Goal: Task Accomplishment & Management: Use online tool/utility

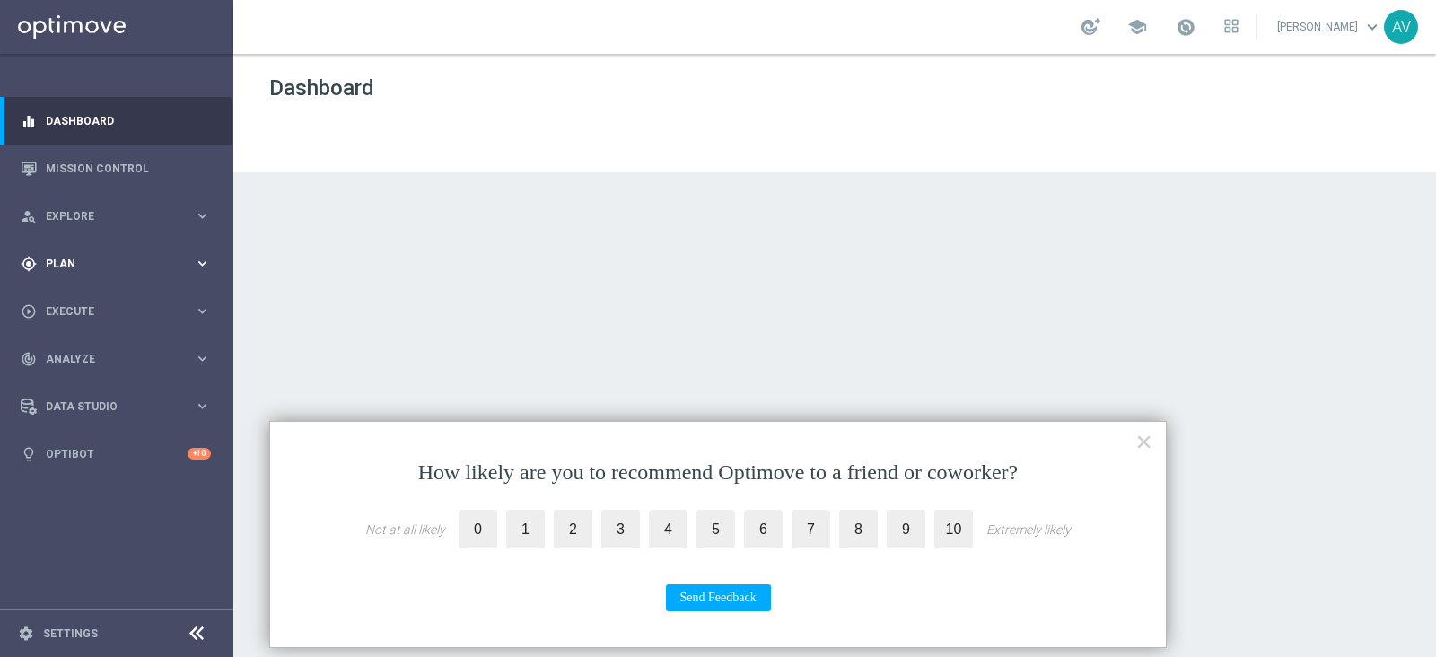
click at [99, 263] on span "Plan" at bounding box center [120, 263] width 148 height 11
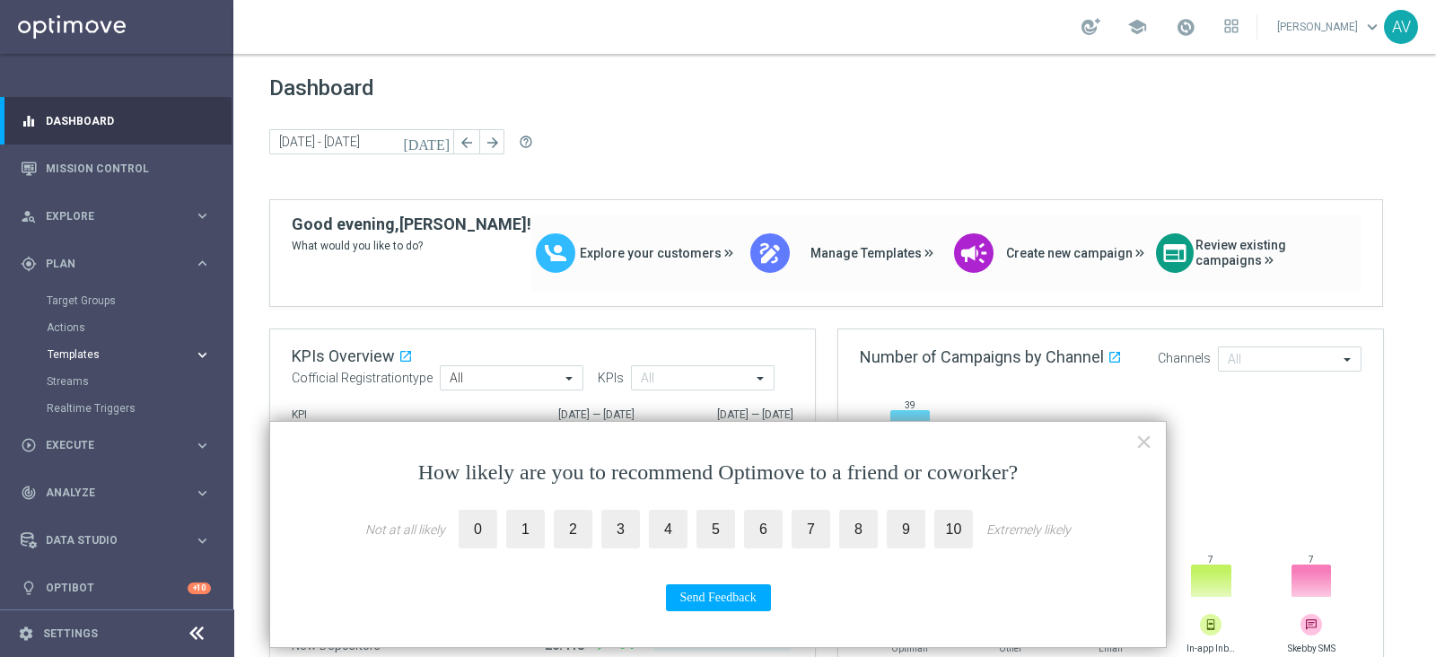
click at [62, 357] on span "Templates" at bounding box center [112, 354] width 128 height 11
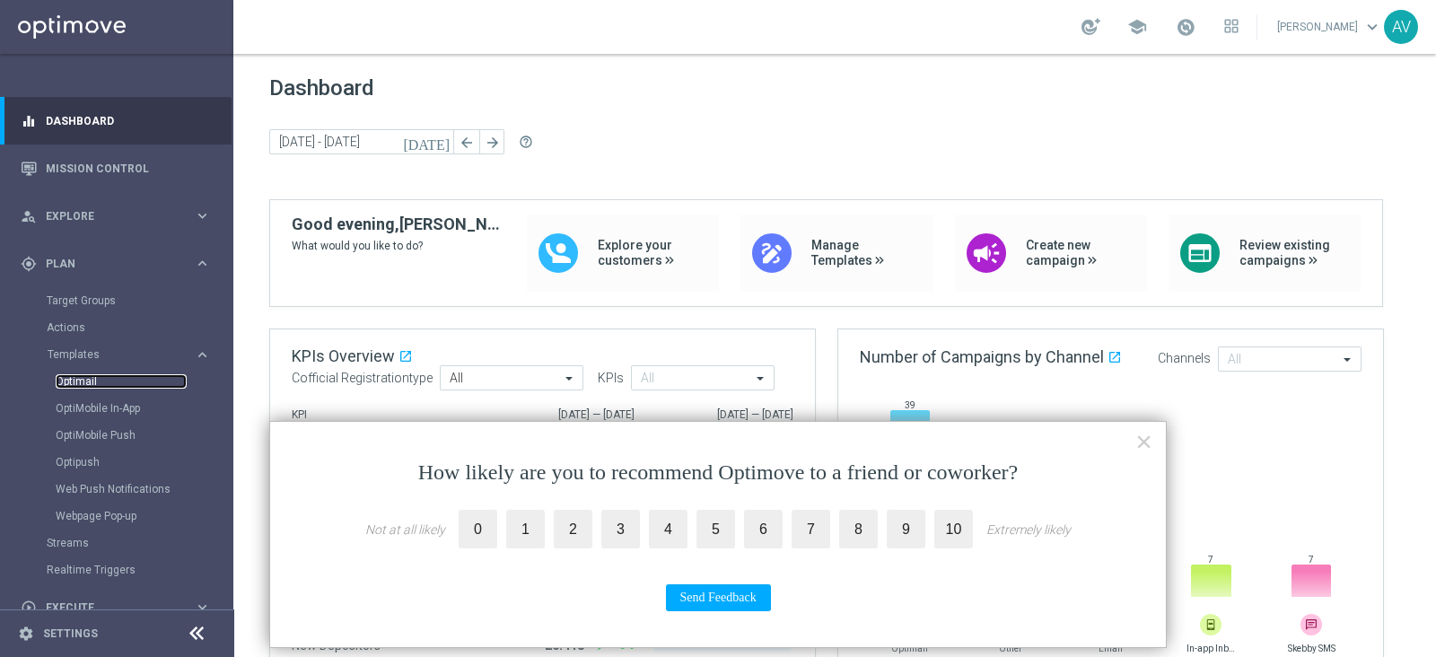
click at [94, 379] on link "Optimail" at bounding box center [121, 381] width 131 height 14
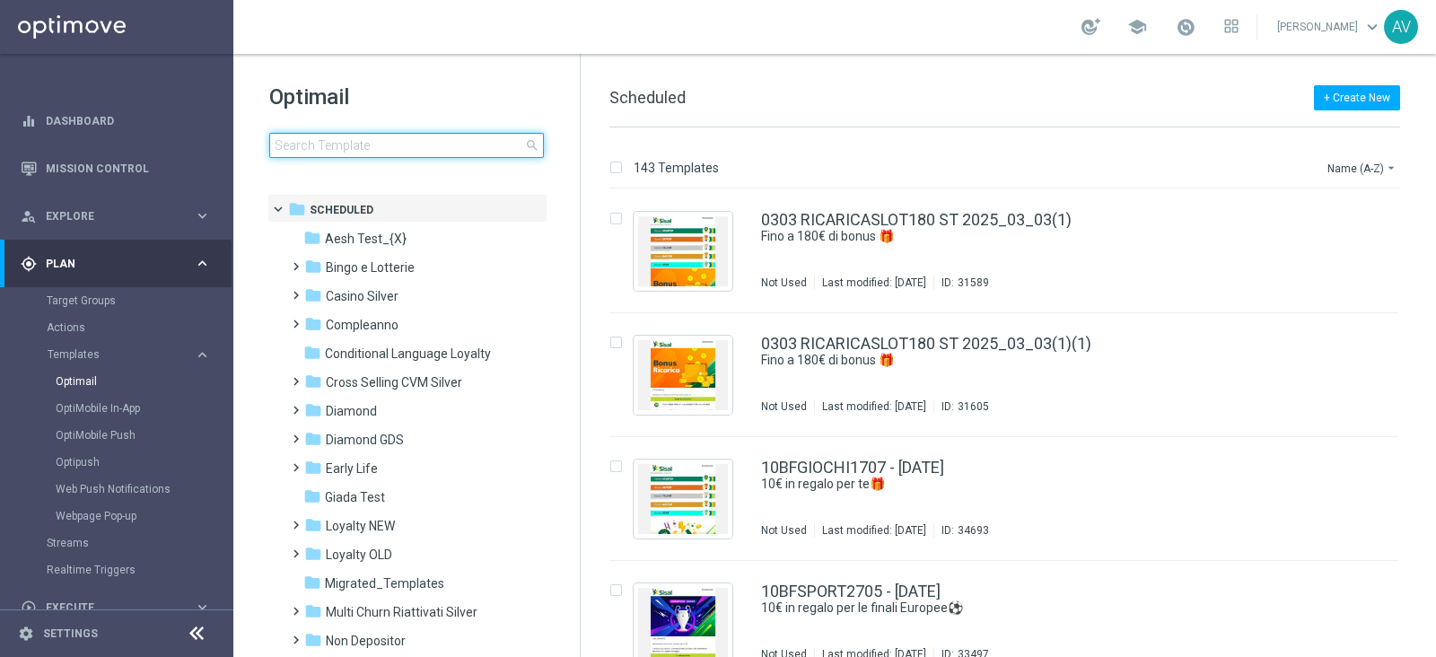
click at [422, 154] on input at bounding box center [406, 145] width 275 height 25
type input "compl"
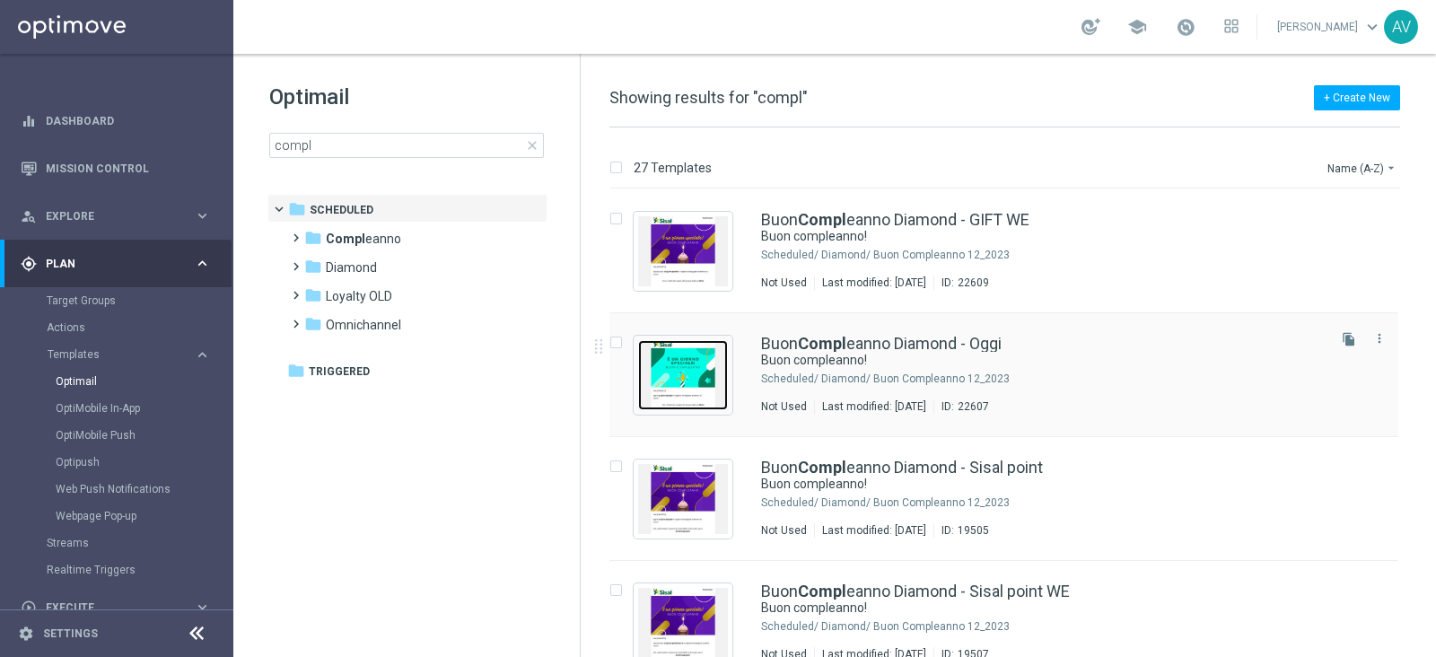
click at [683, 356] on img "Press SPACE to select this row." at bounding box center [683, 375] width 90 height 70
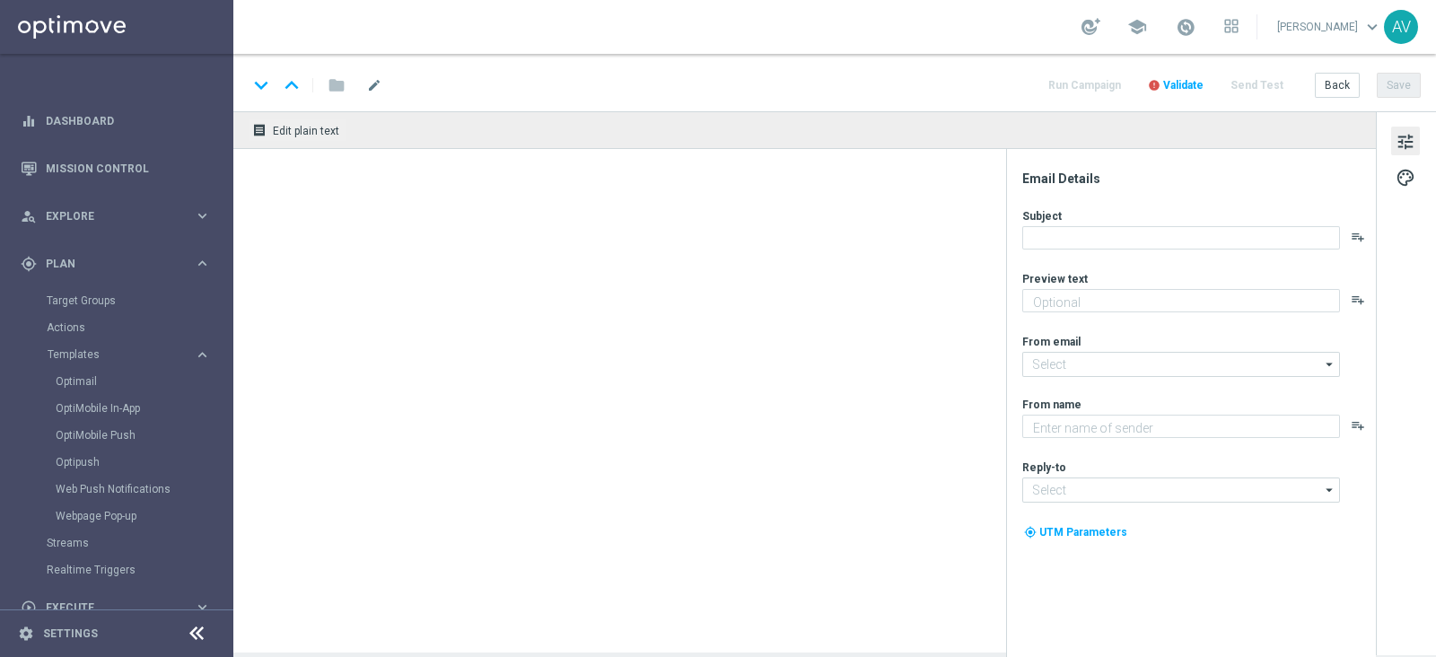
type textarea "Ti aspetta una sorpresa…"
type input "[EMAIL_ADDRESS][DOMAIN_NAME]"
type textarea "Sisal"
type input "[EMAIL_ADDRESS][DOMAIN_NAME]"
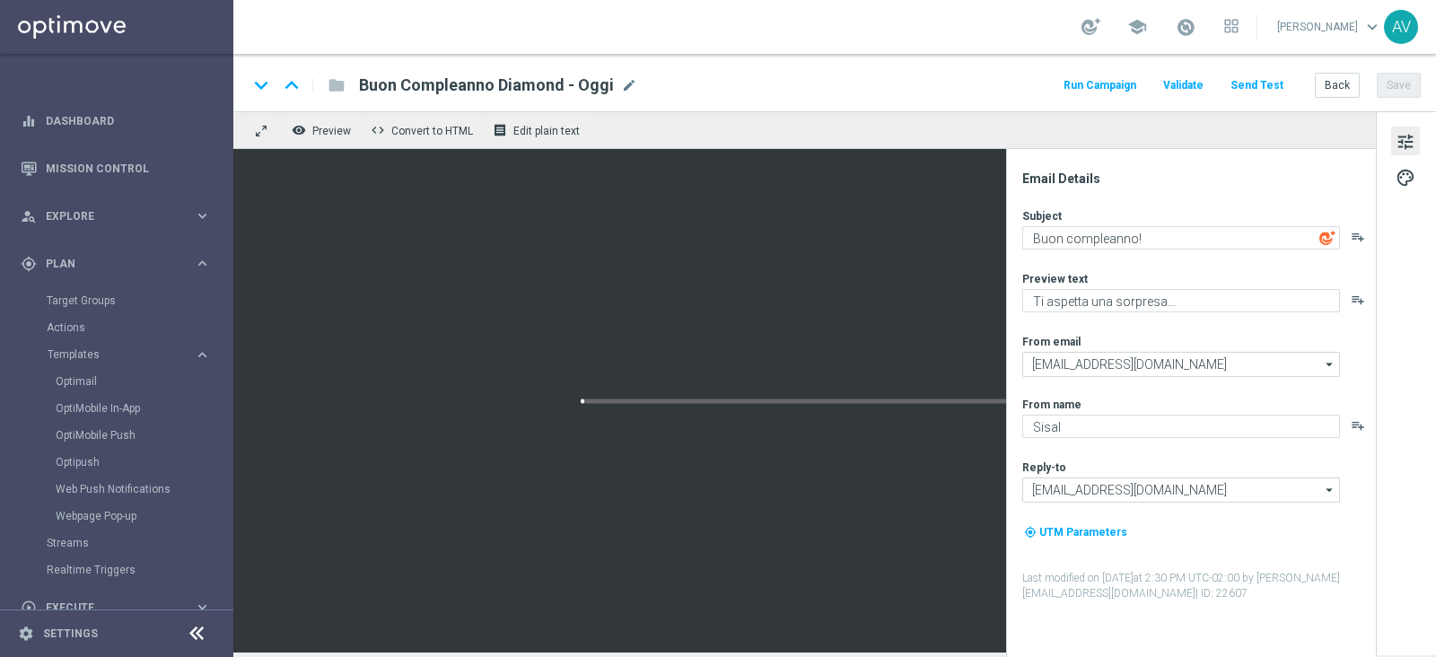
click at [1077, 84] on button "Run Campaign" at bounding box center [1100, 86] width 78 height 24
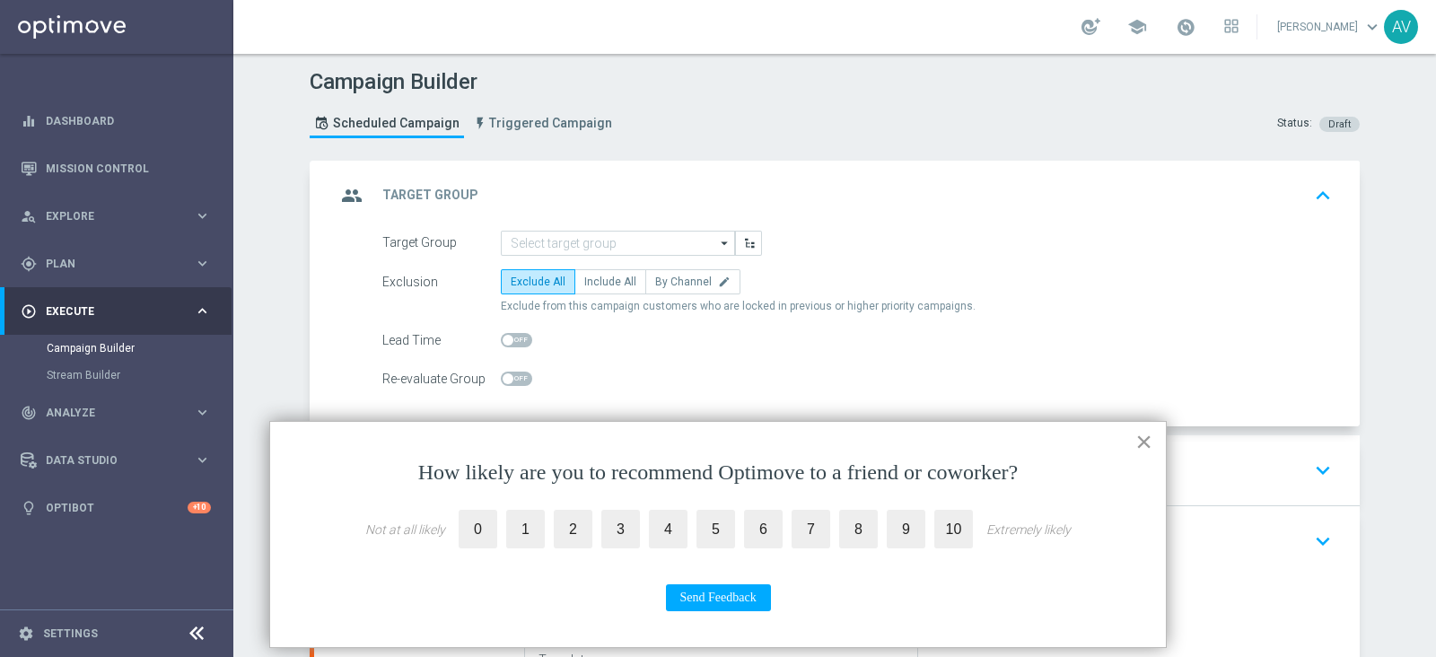
click at [1144, 436] on button "×" at bounding box center [1143, 441] width 17 height 29
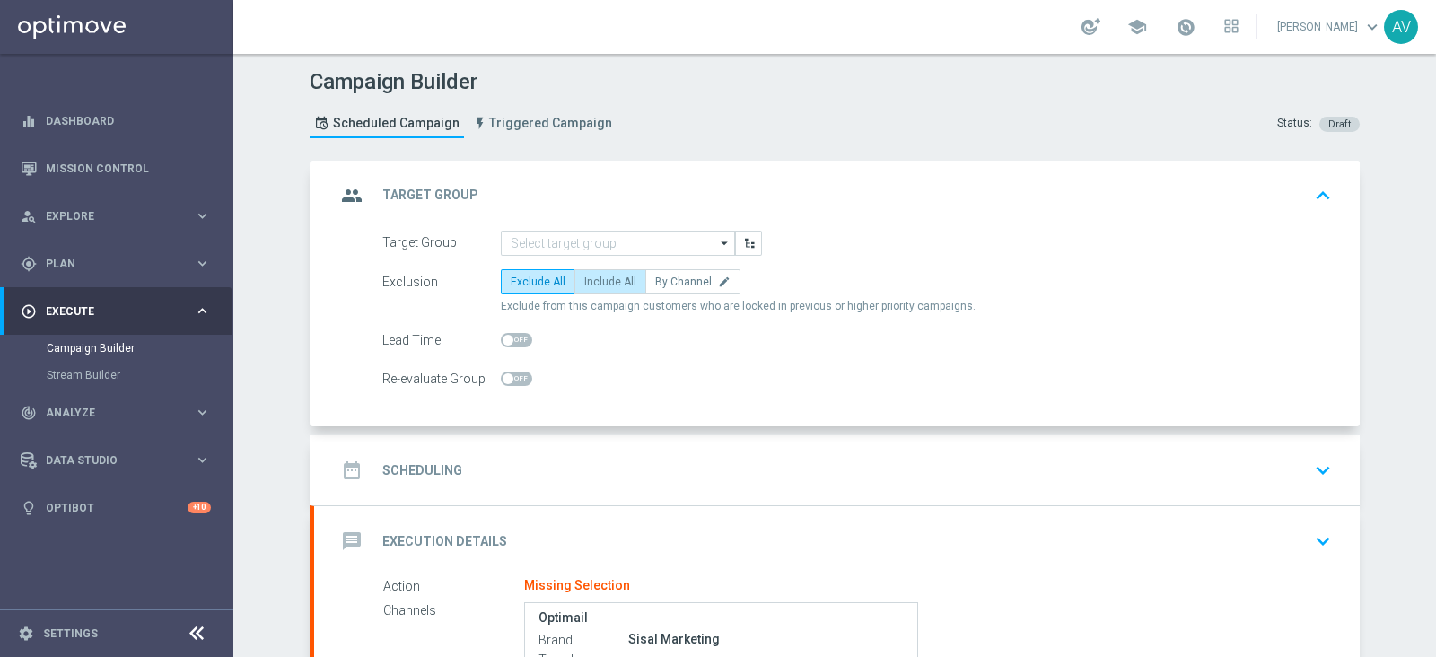
click at [605, 283] on span "Include All" at bounding box center [610, 282] width 52 height 13
click at [596, 283] on input "Include All" at bounding box center [590, 285] width 12 height 12
radio input "true"
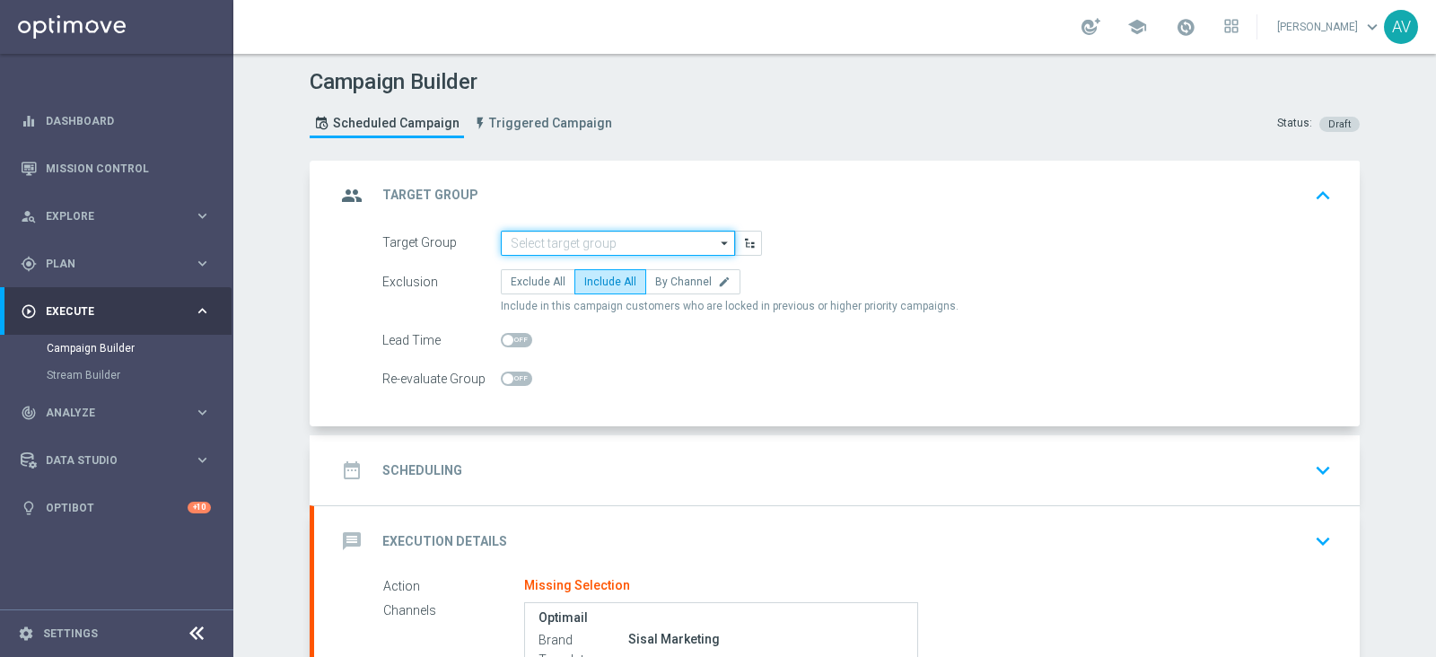
click at [564, 239] on input at bounding box center [618, 243] width 234 height 25
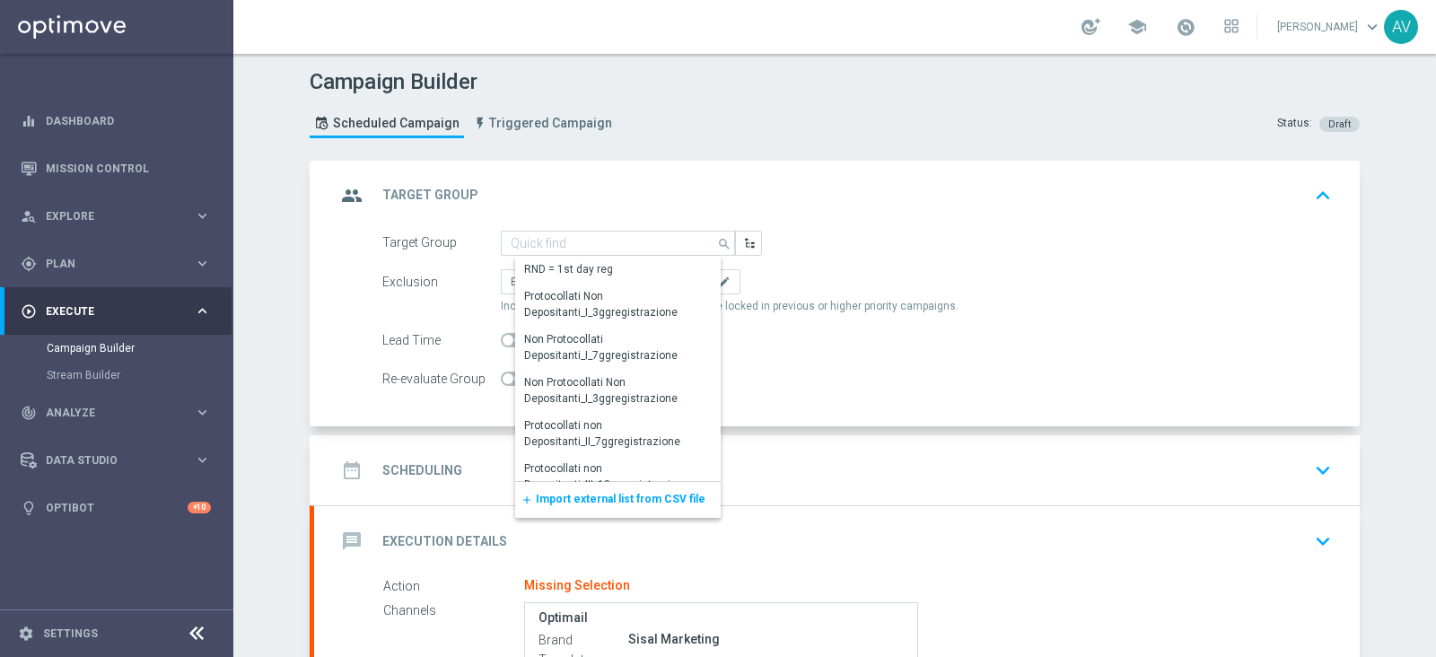
click at [782, 155] on header "Campaign Builder Scheduled Campaign Triggered Campaign Status: Draft" at bounding box center [834, 107] width 1203 height 107
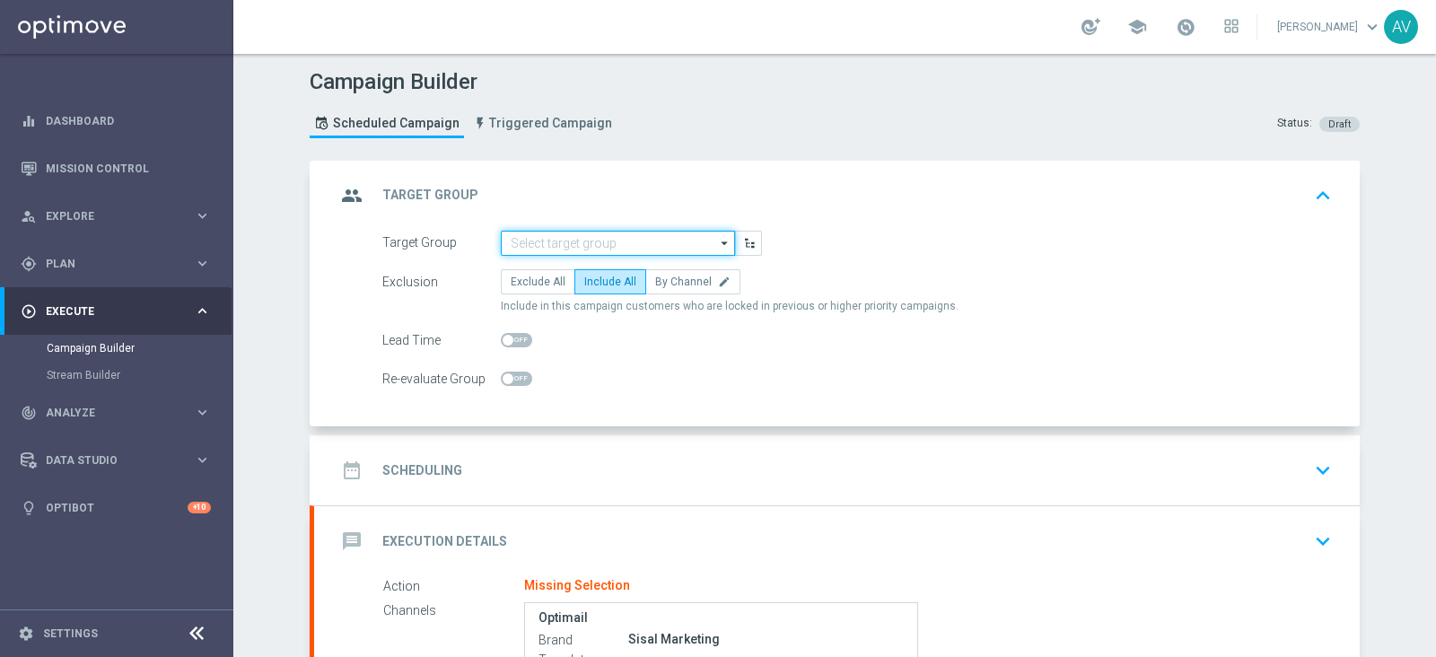
click at [580, 241] on input at bounding box center [618, 243] width 234 height 25
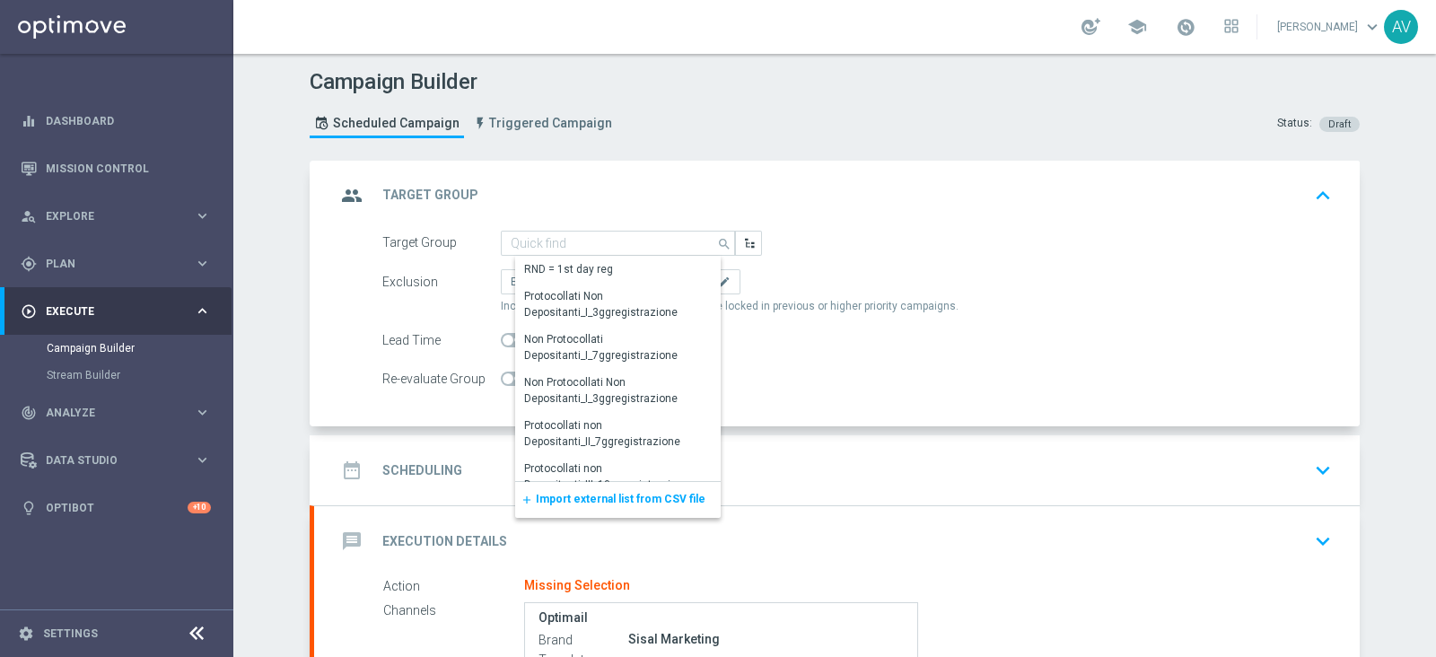
click at [649, 185] on div "group Target Group keyboard_arrow_up" at bounding box center [837, 196] width 1003 height 34
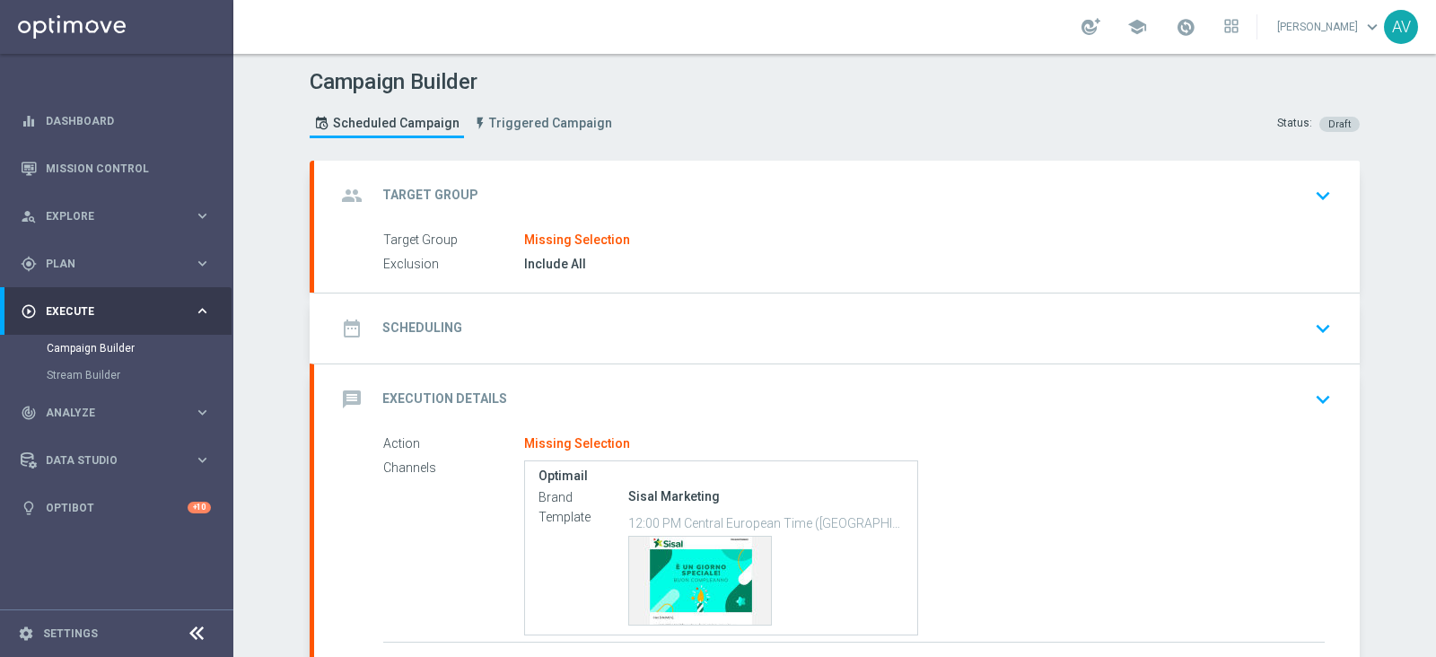
click at [336, 190] on icon "group" at bounding box center [352, 196] width 32 height 32
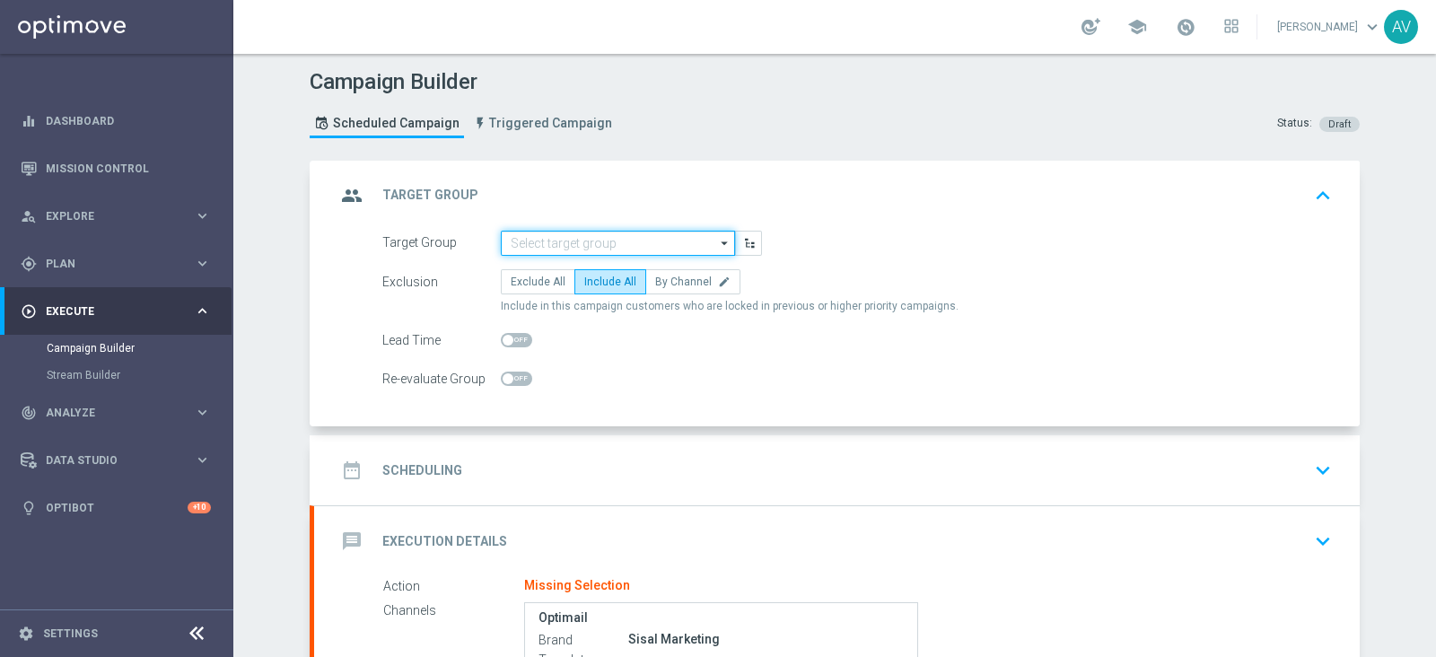
click at [673, 238] on input at bounding box center [618, 243] width 234 height 25
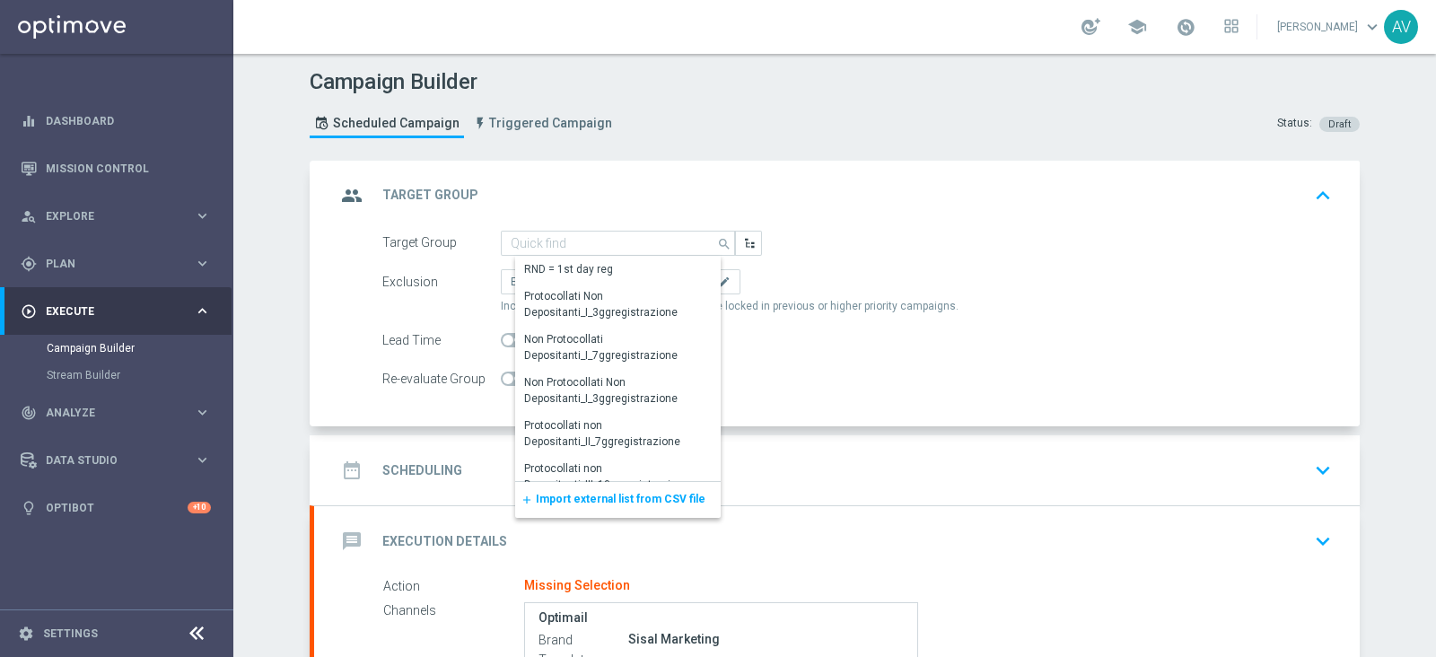
click at [565, 500] on span "Import external list from CSV file" at bounding box center [621, 499] width 170 height 13
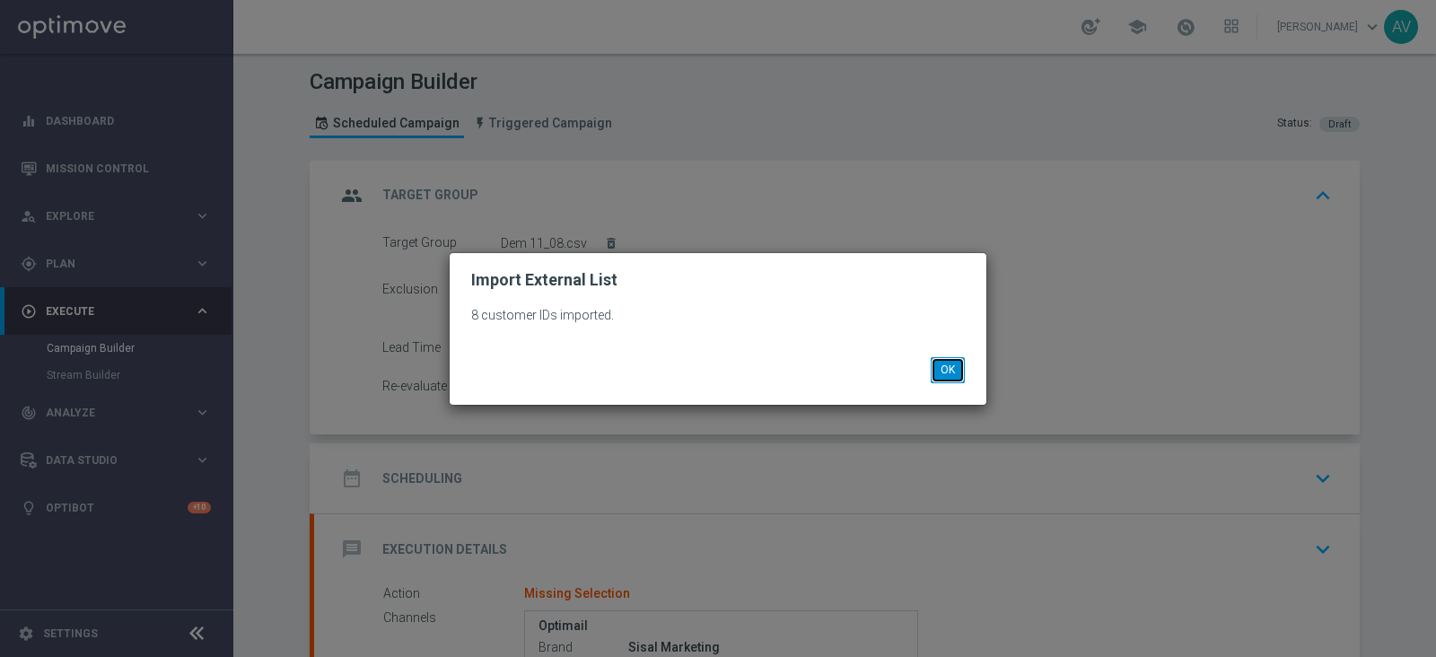
click at [952, 363] on button "OK" at bounding box center [948, 369] width 34 height 25
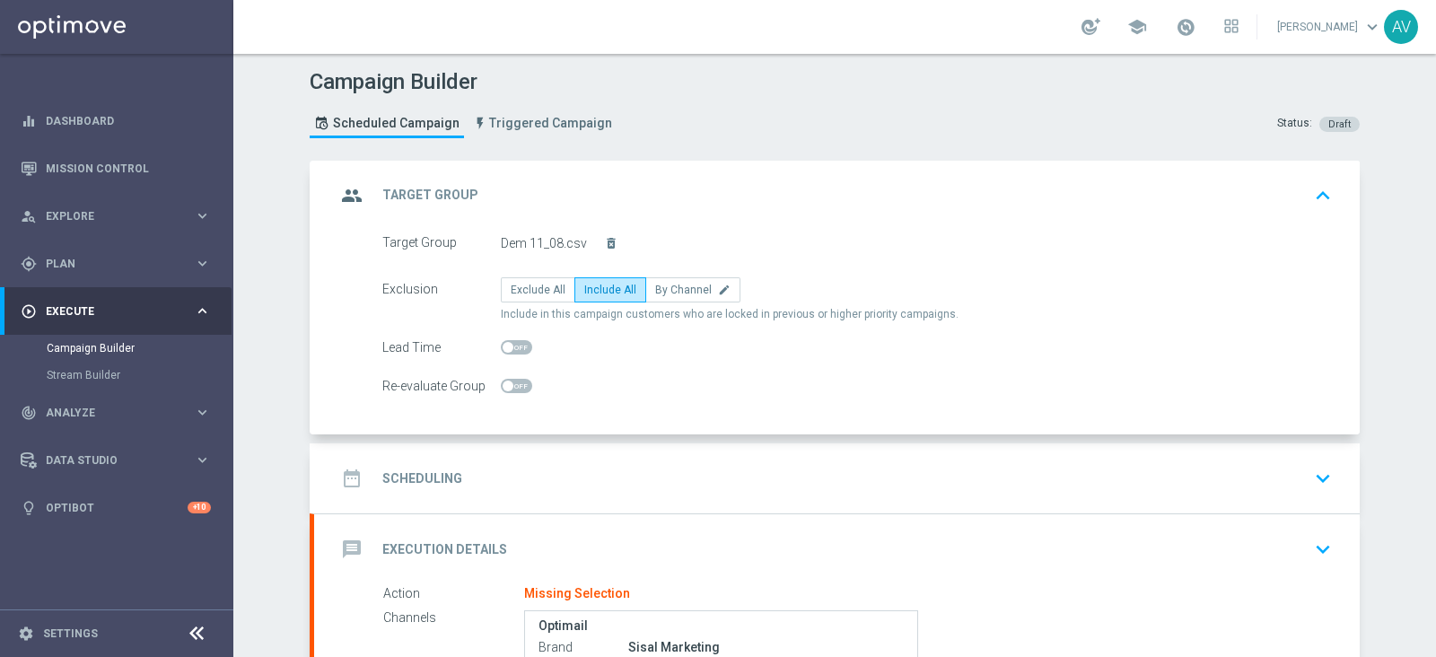
click at [342, 190] on icon "group" at bounding box center [352, 196] width 32 height 32
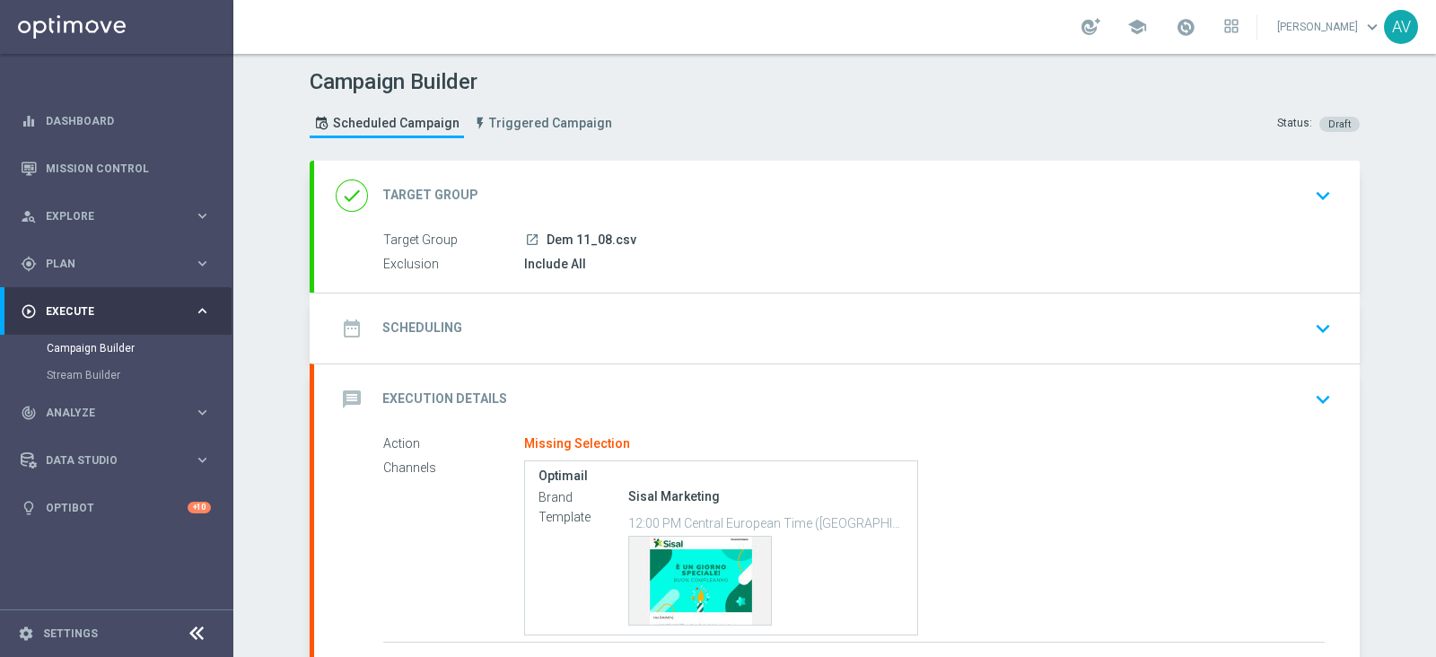
click at [339, 320] on icon "date_range" at bounding box center [352, 328] width 32 height 32
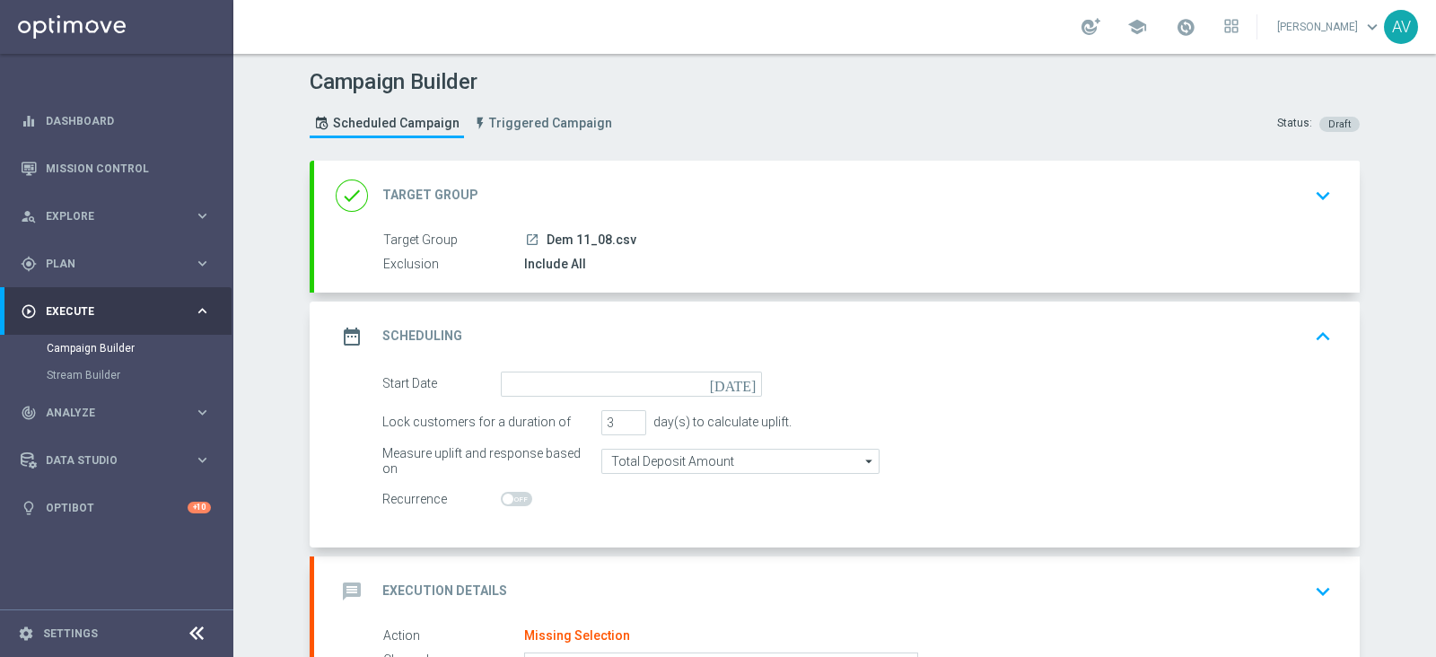
click at [741, 378] on icon "[DATE]" at bounding box center [736, 382] width 53 height 20
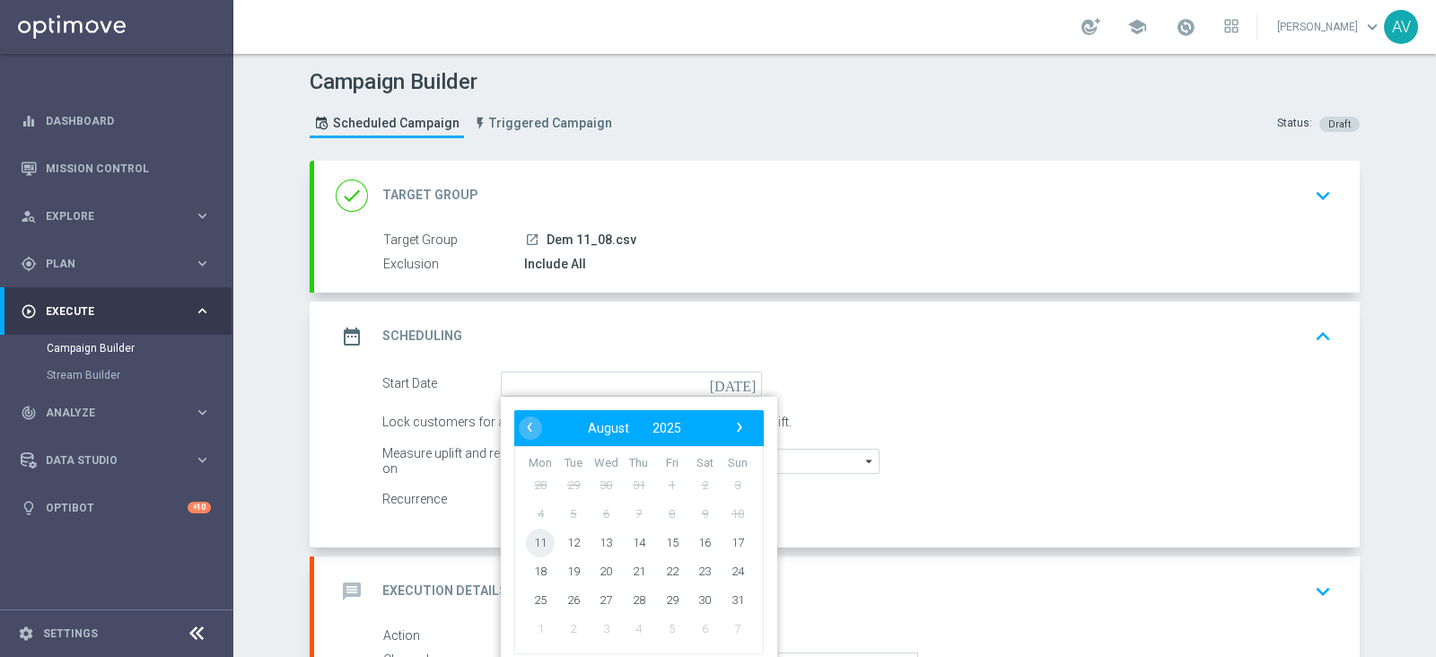
click at [526, 539] on span "11" at bounding box center [540, 542] width 29 height 29
type input "[DATE]"
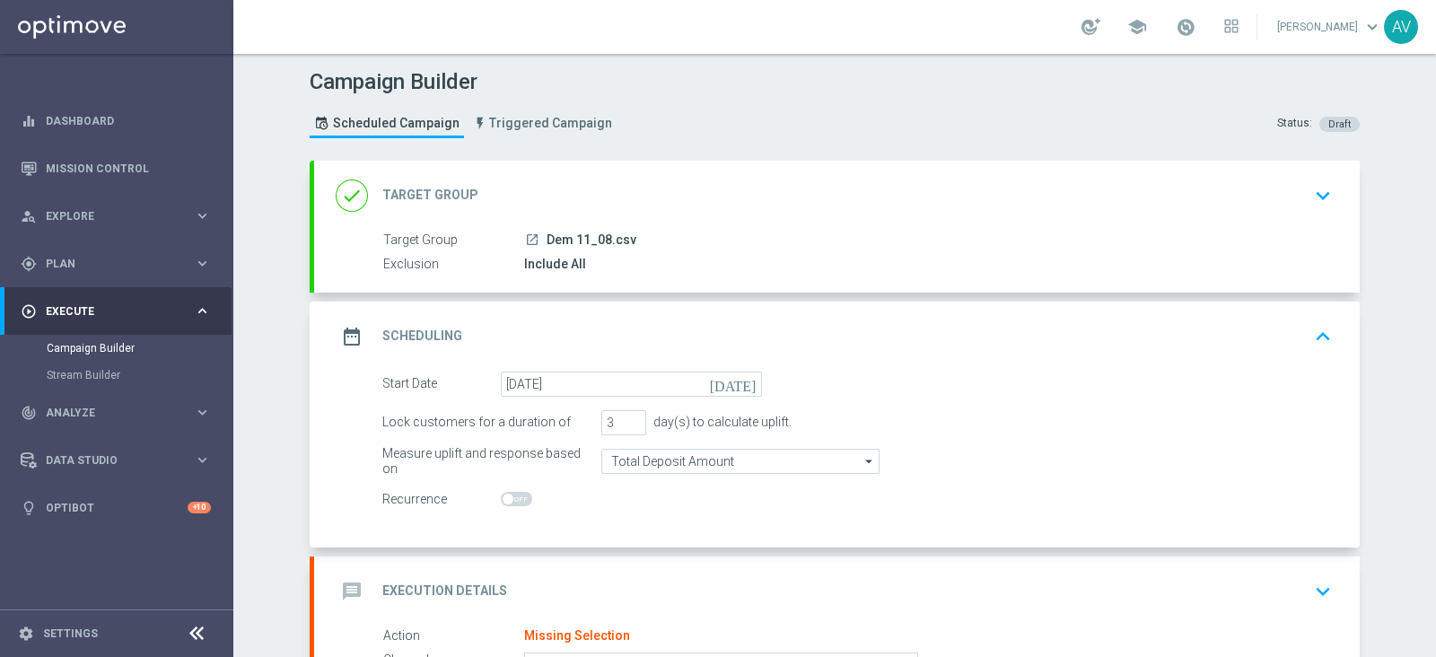
click at [346, 337] on icon "date_range" at bounding box center [352, 336] width 32 height 32
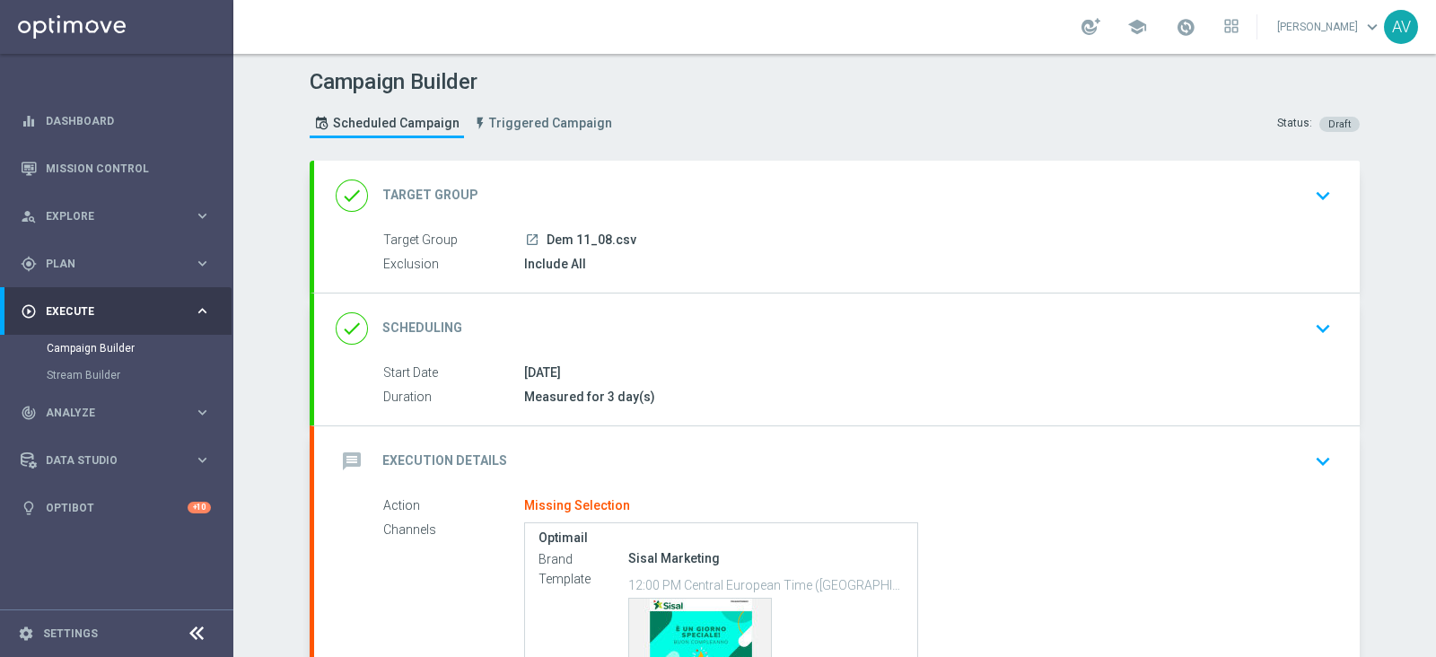
click at [336, 450] on icon "message" at bounding box center [352, 461] width 32 height 32
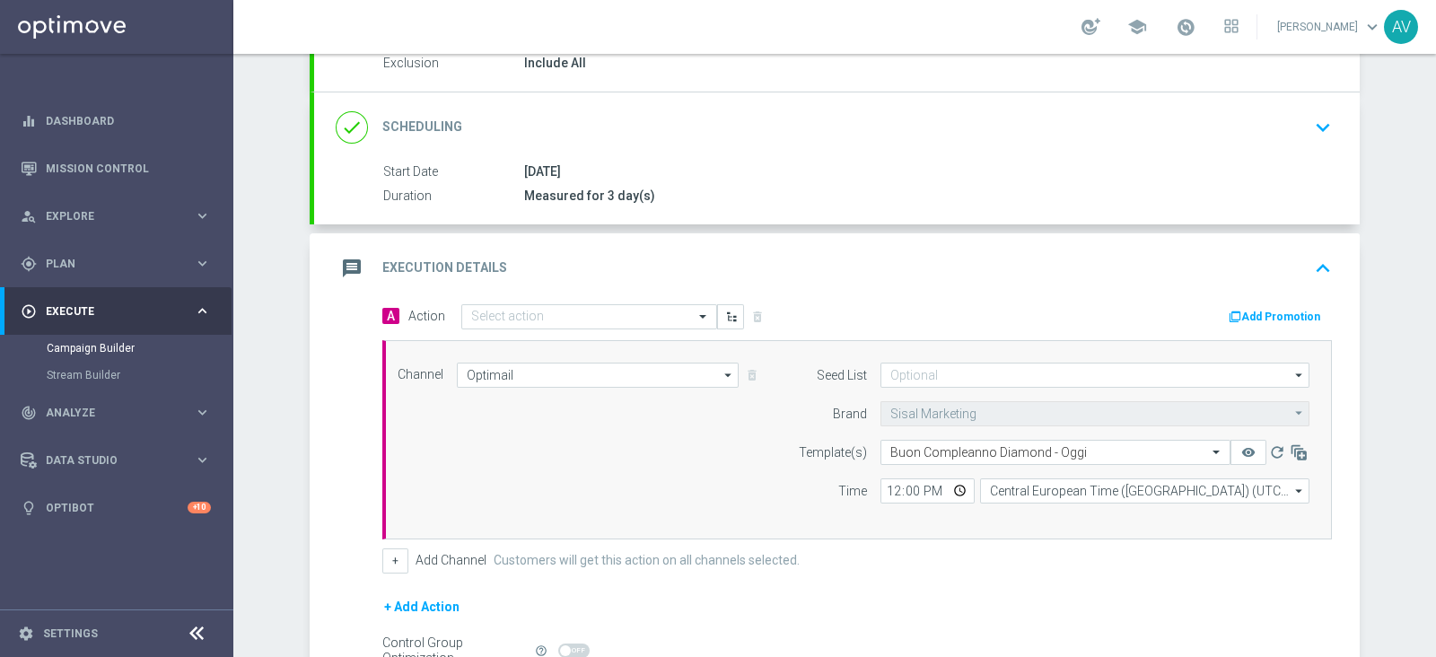
scroll to position [196, 0]
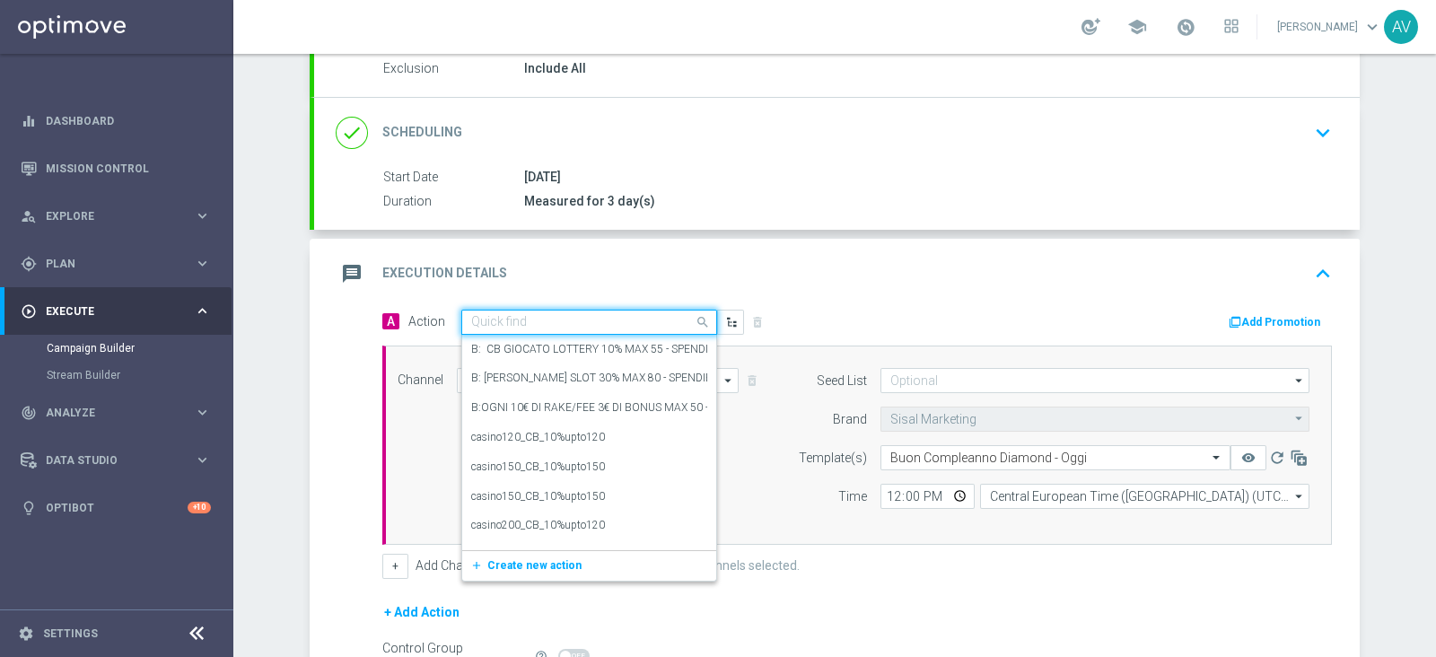
click at [618, 315] on input "text" at bounding box center [571, 322] width 200 height 15
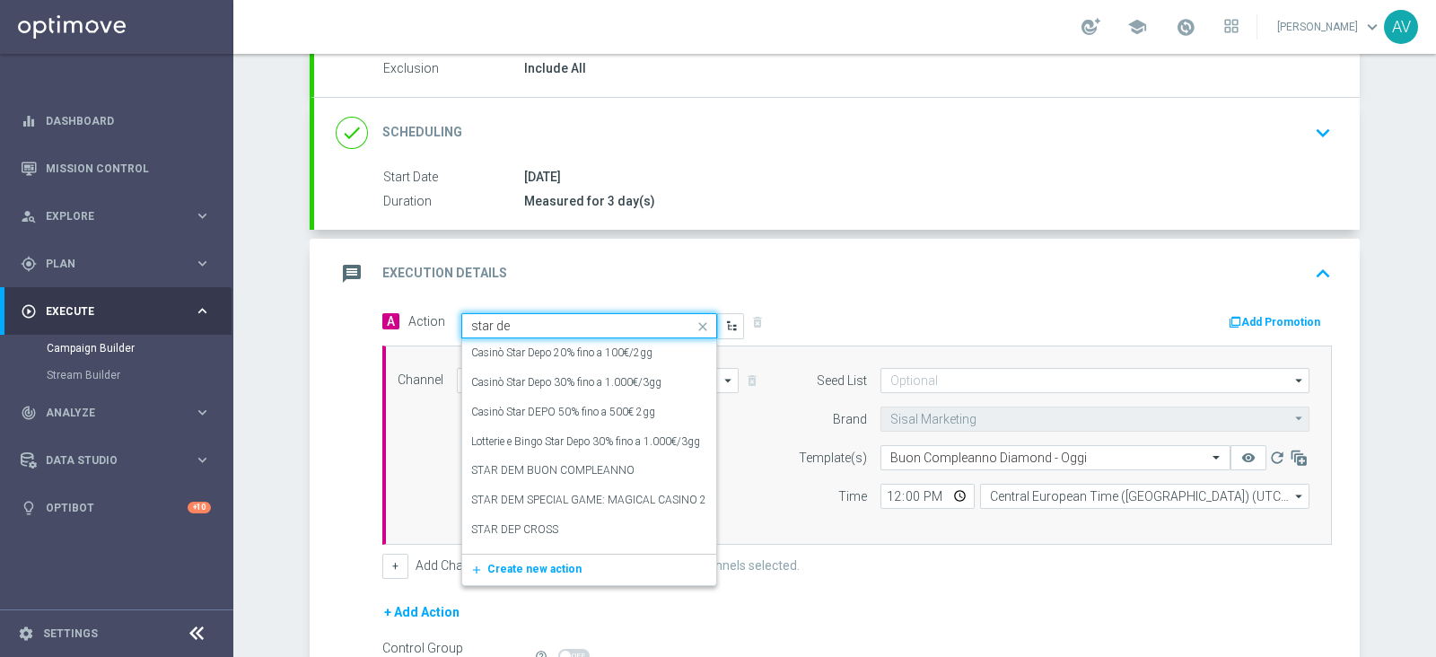
type input "star dem"
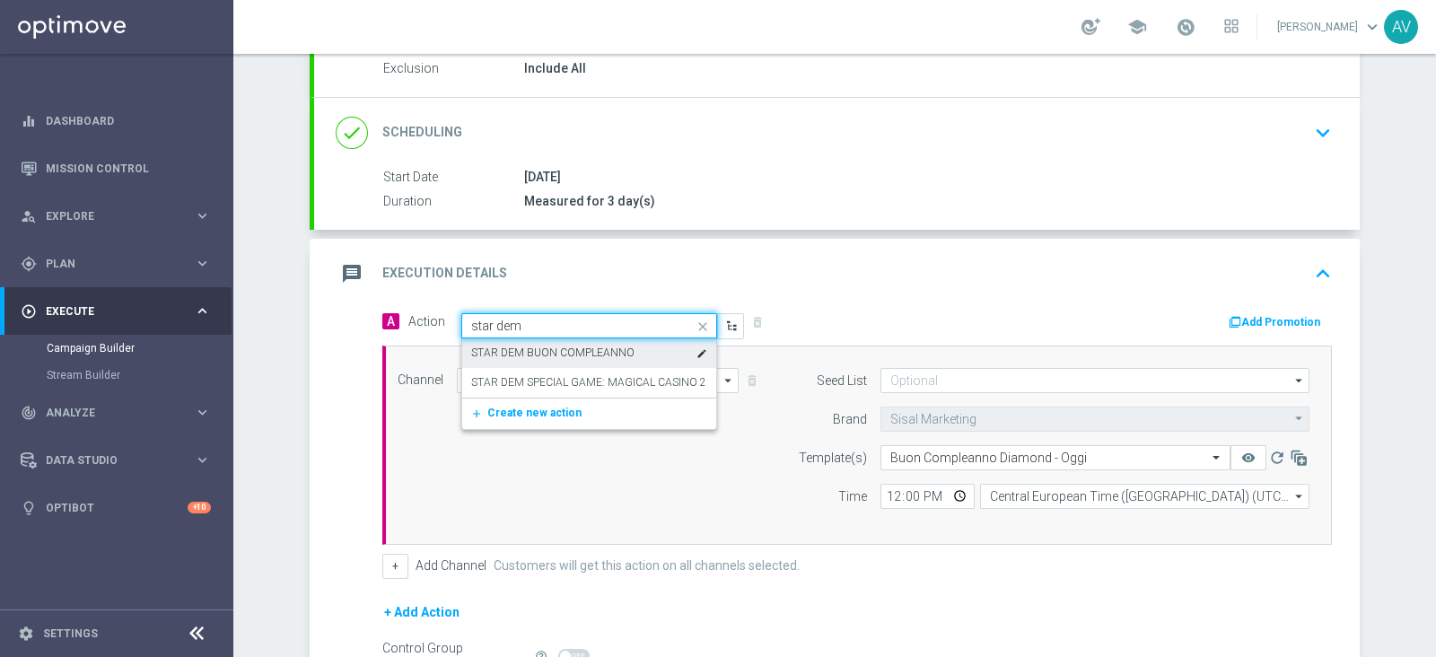
click at [572, 352] on label "STAR DEM BUON COMPLEANNO" at bounding box center [552, 353] width 163 height 15
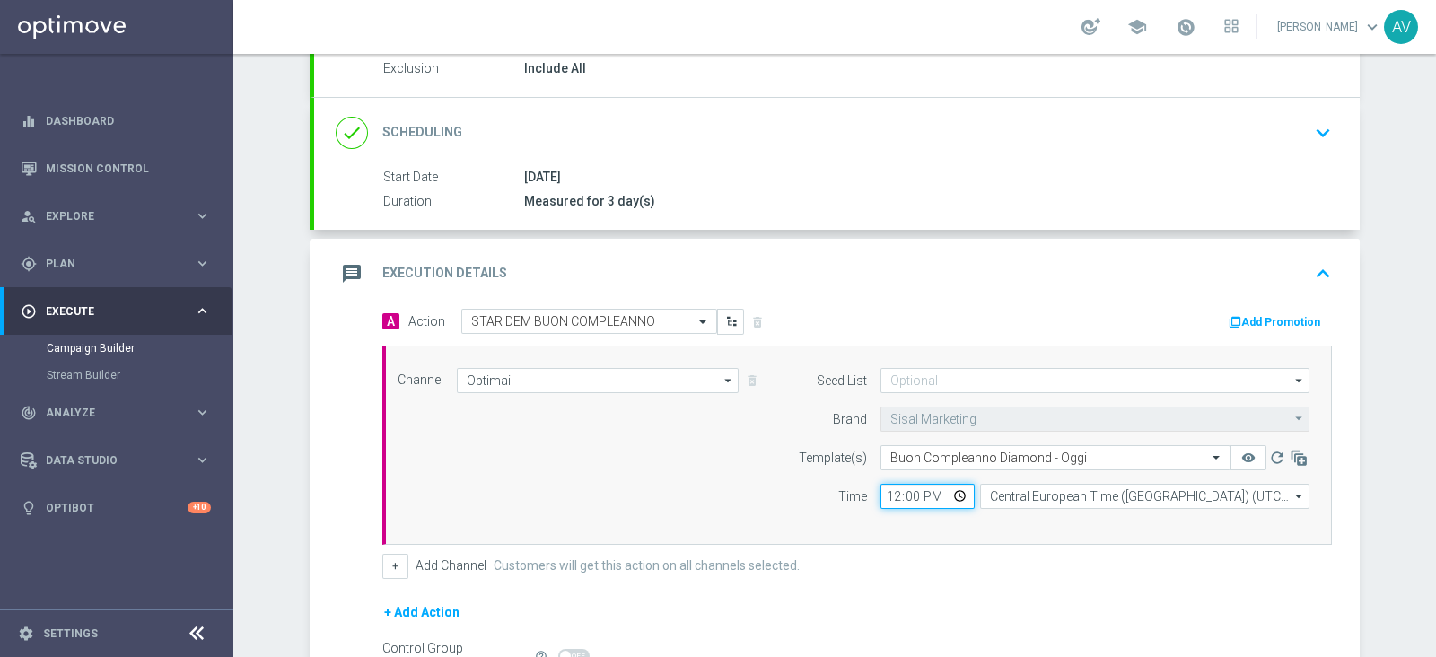
click at [886, 500] on input "12:00" at bounding box center [927, 496] width 94 height 25
type input "17:00"
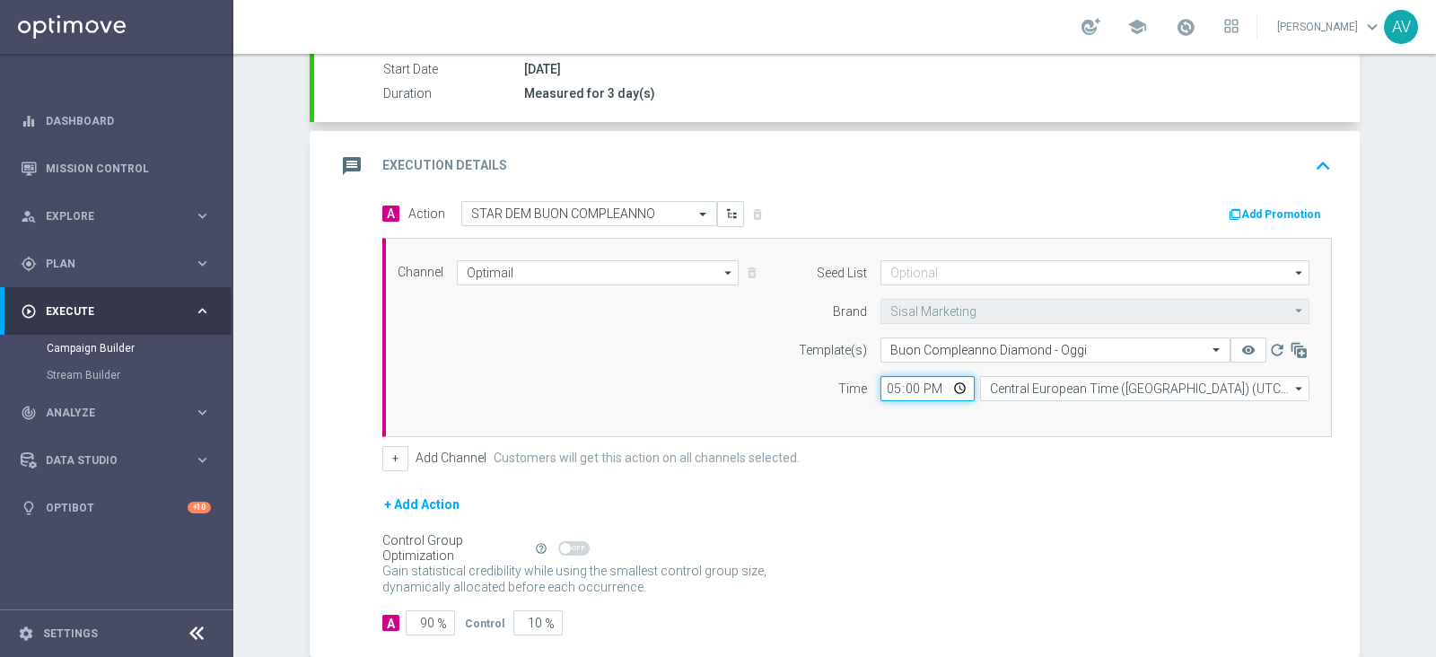
scroll to position [349, 0]
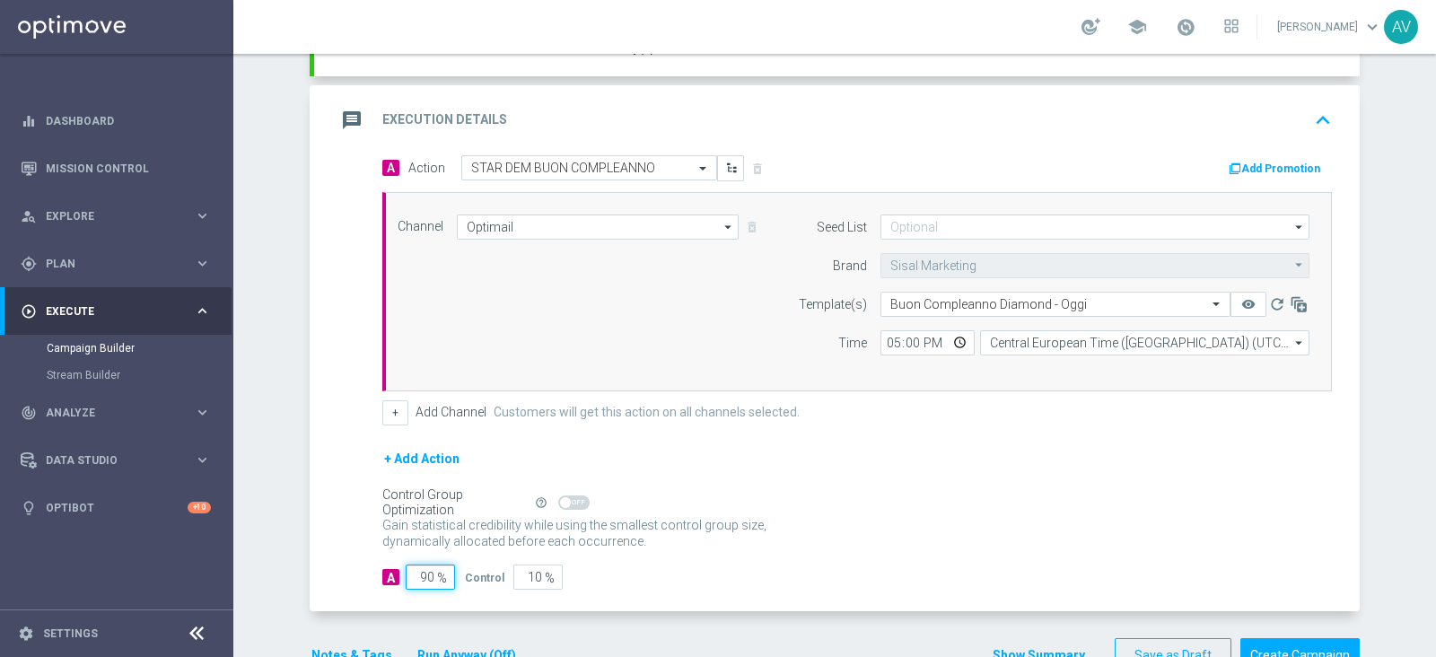
click at [421, 570] on input "90" at bounding box center [430, 577] width 49 height 25
type input "0"
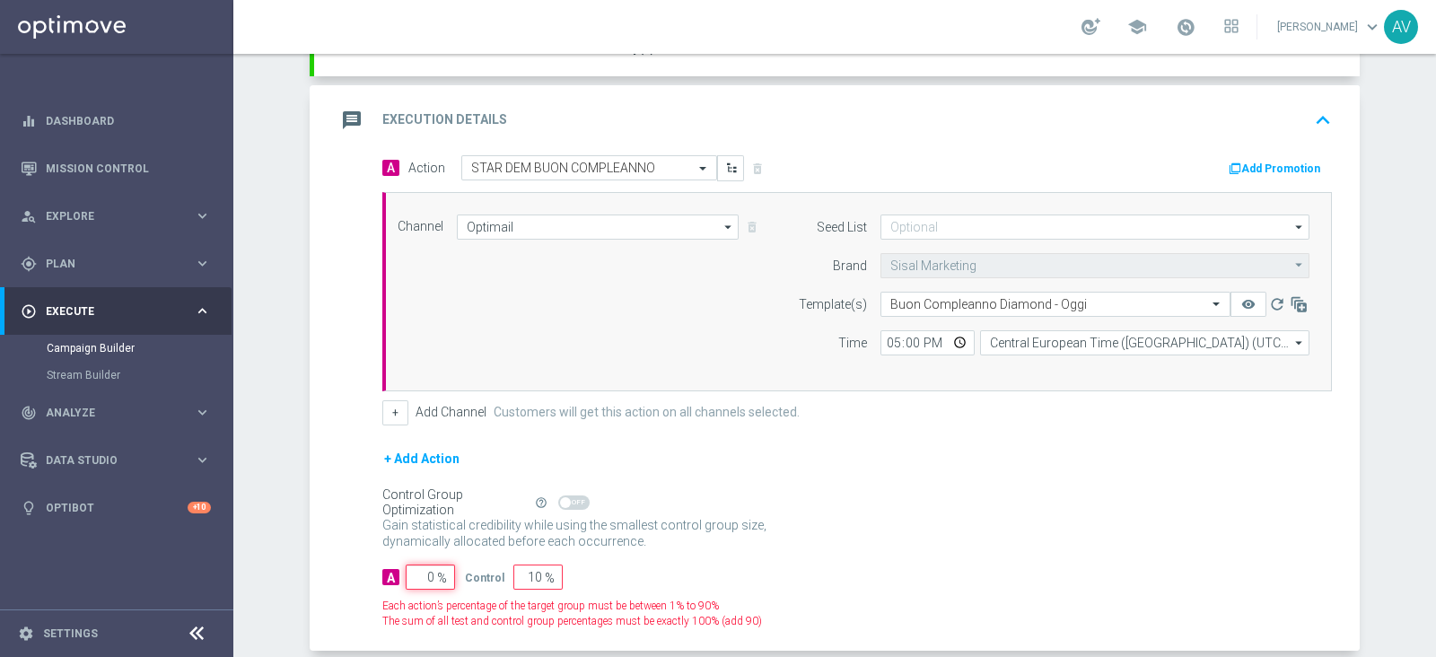
type input "100"
type input "0"
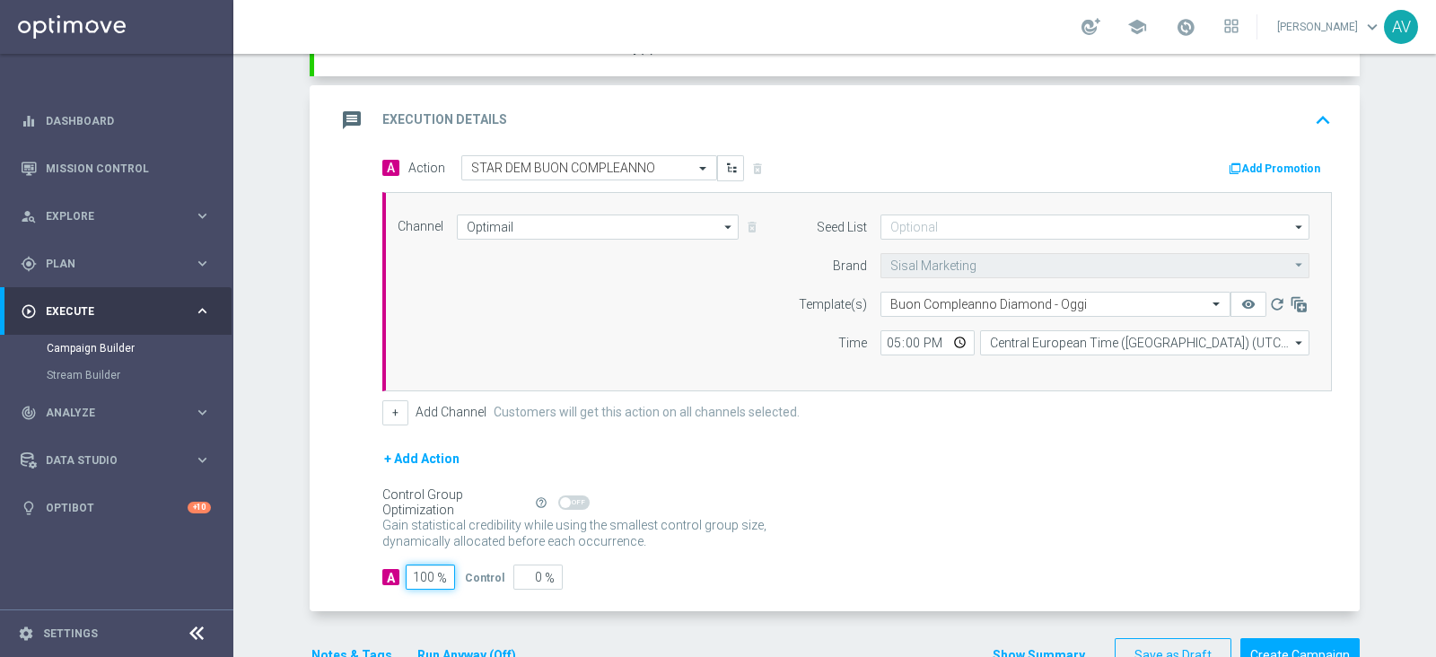
type input "100"
click at [345, 114] on icon "message" at bounding box center [352, 120] width 32 height 32
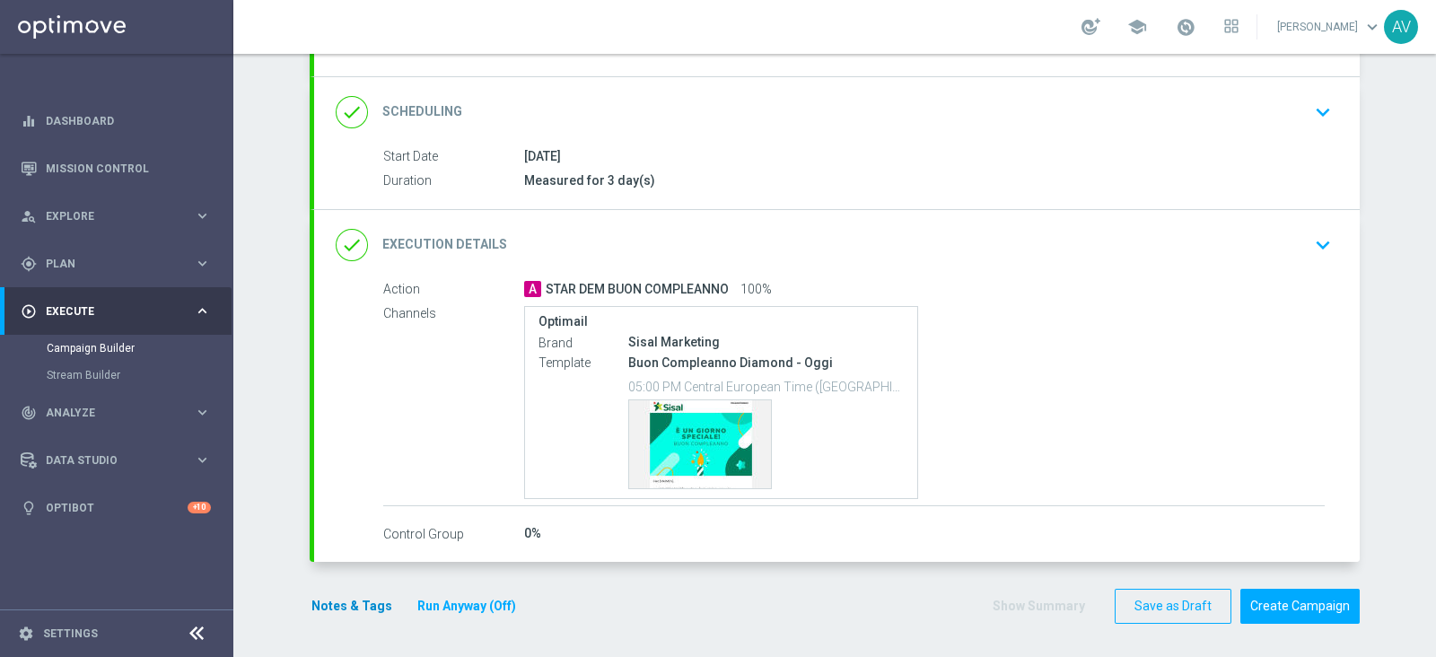
scroll to position [215, 0]
click at [310, 599] on button "Notes & Tags" at bounding box center [352, 607] width 84 height 22
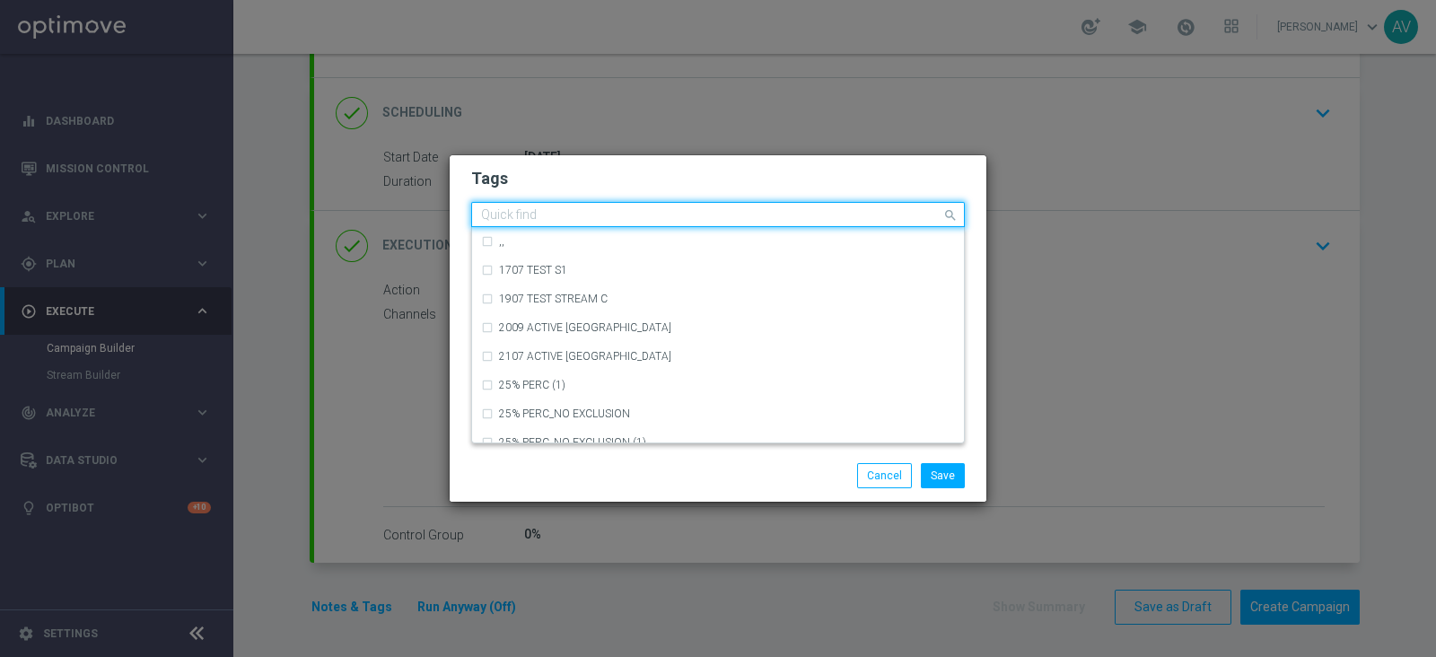
click at [513, 217] on input "text" at bounding box center [711, 215] width 460 height 15
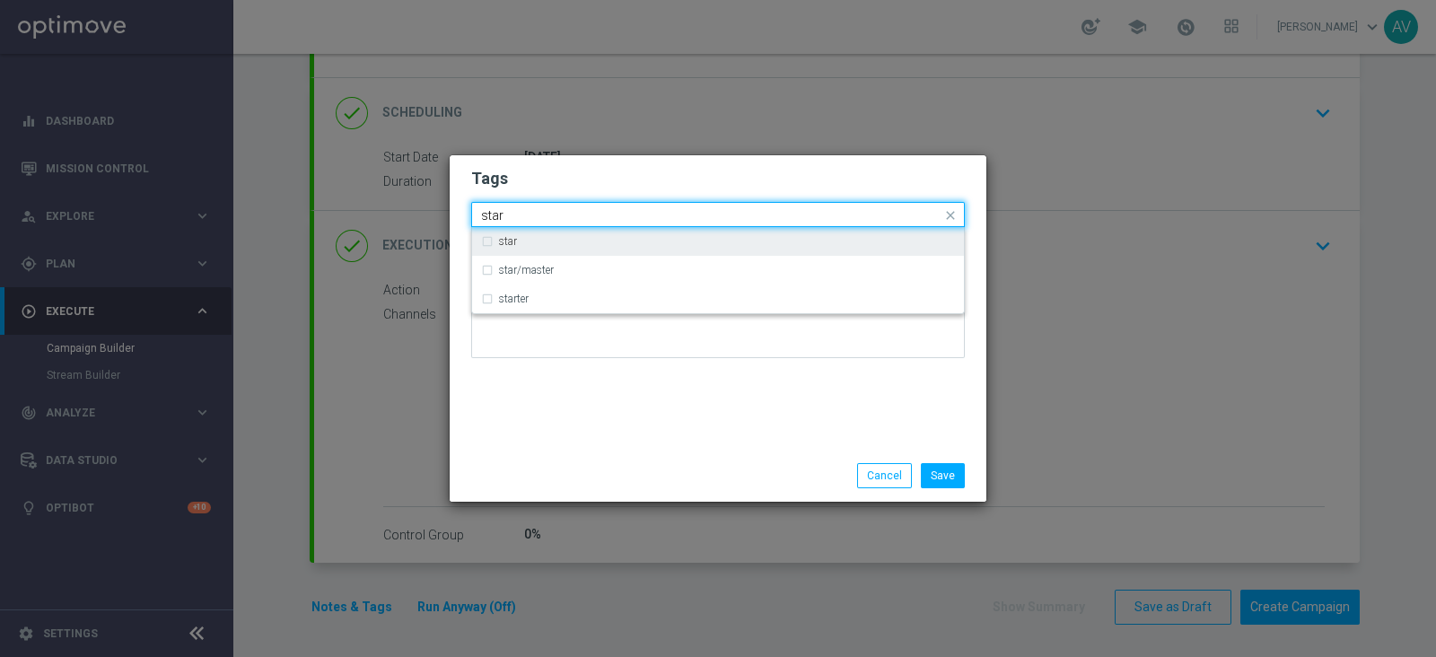
click at [479, 236] on div "star" at bounding box center [718, 241] width 492 height 29
type input "star"
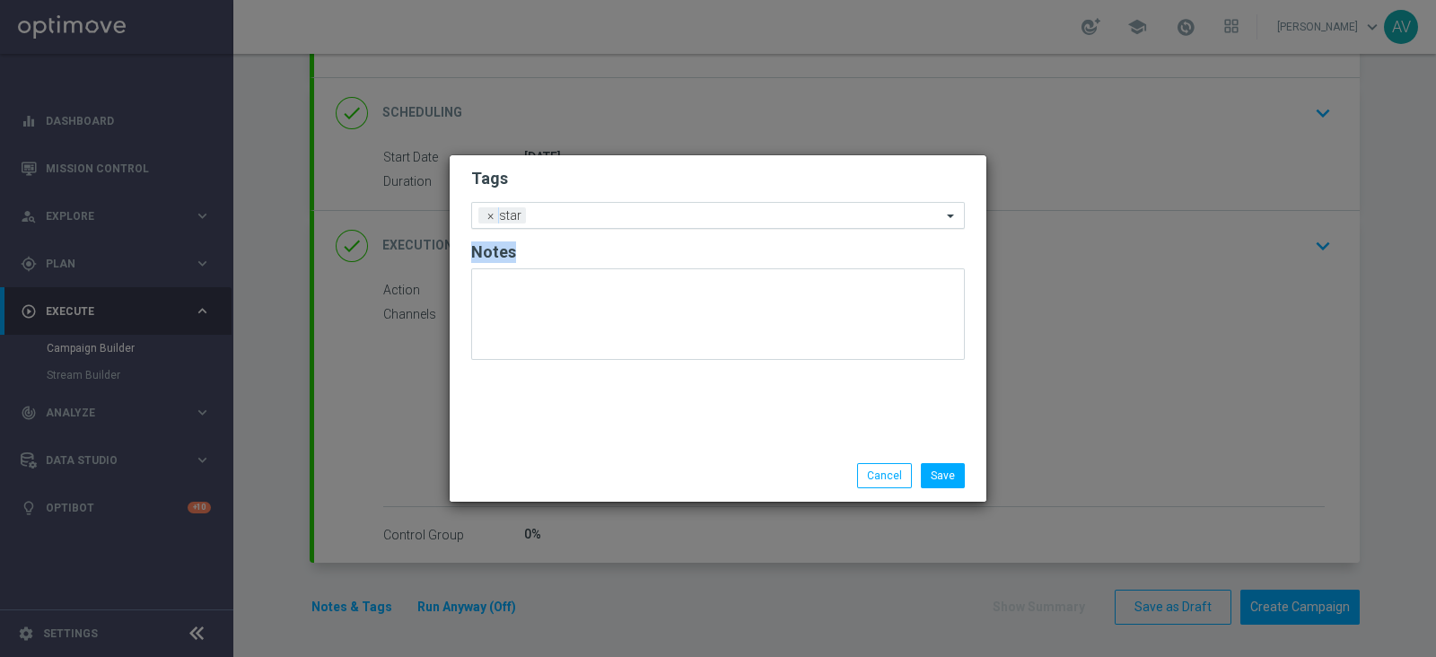
drag, startPoint x: 656, startPoint y: 399, endPoint x: 584, endPoint y: 213, distance: 200.0
click at [584, 213] on div "Tags Add a new tag × star Notes" at bounding box center [718, 302] width 537 height 294
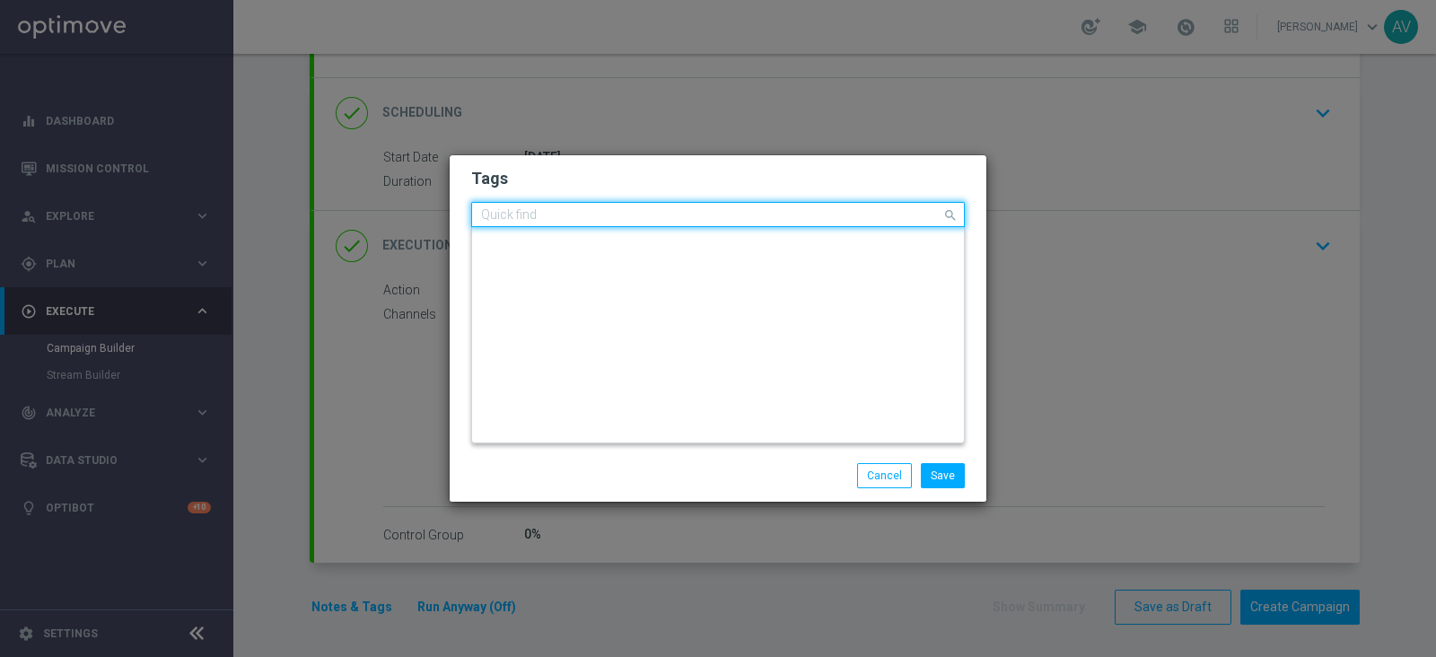
scroll to position [0, 0]
click at [584, 213] on input "text" at bounding box center [711, 215] width 460 height 15
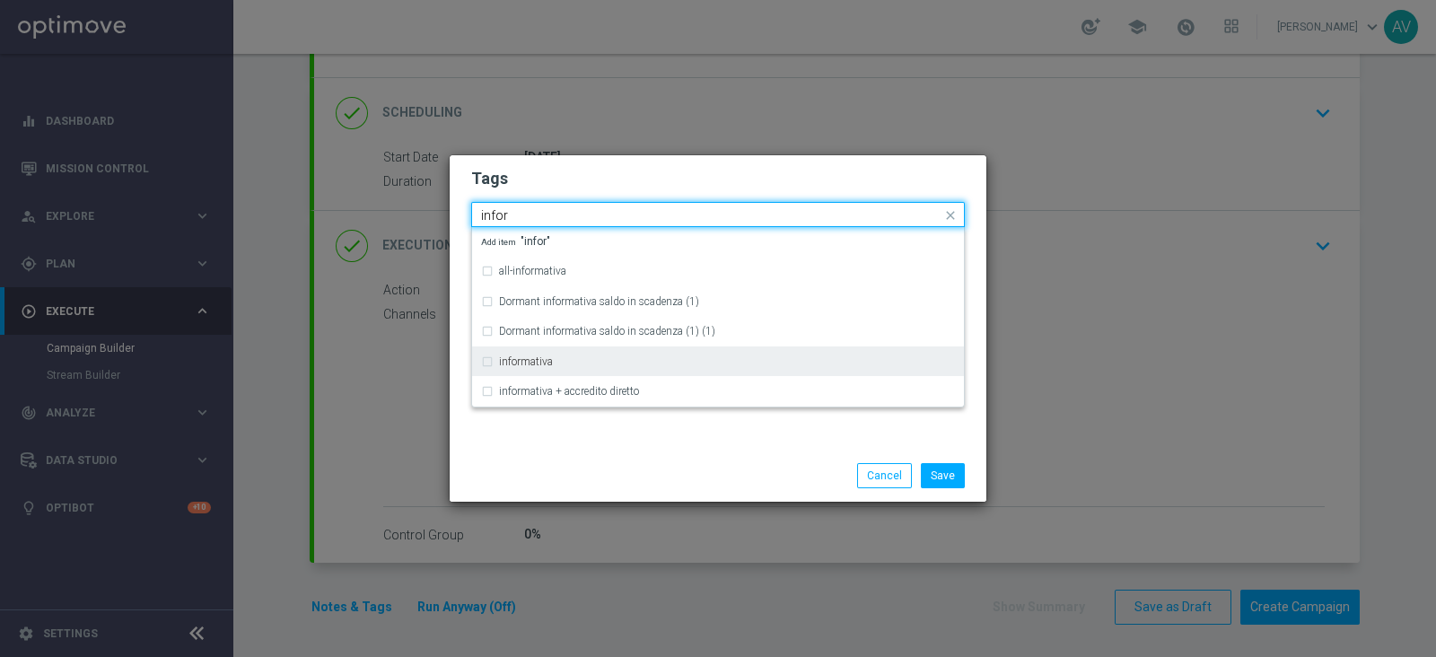
click at [495, 367] on div "informativa" at bounding box center [718, 361] width 474 height 29
type input "infor"
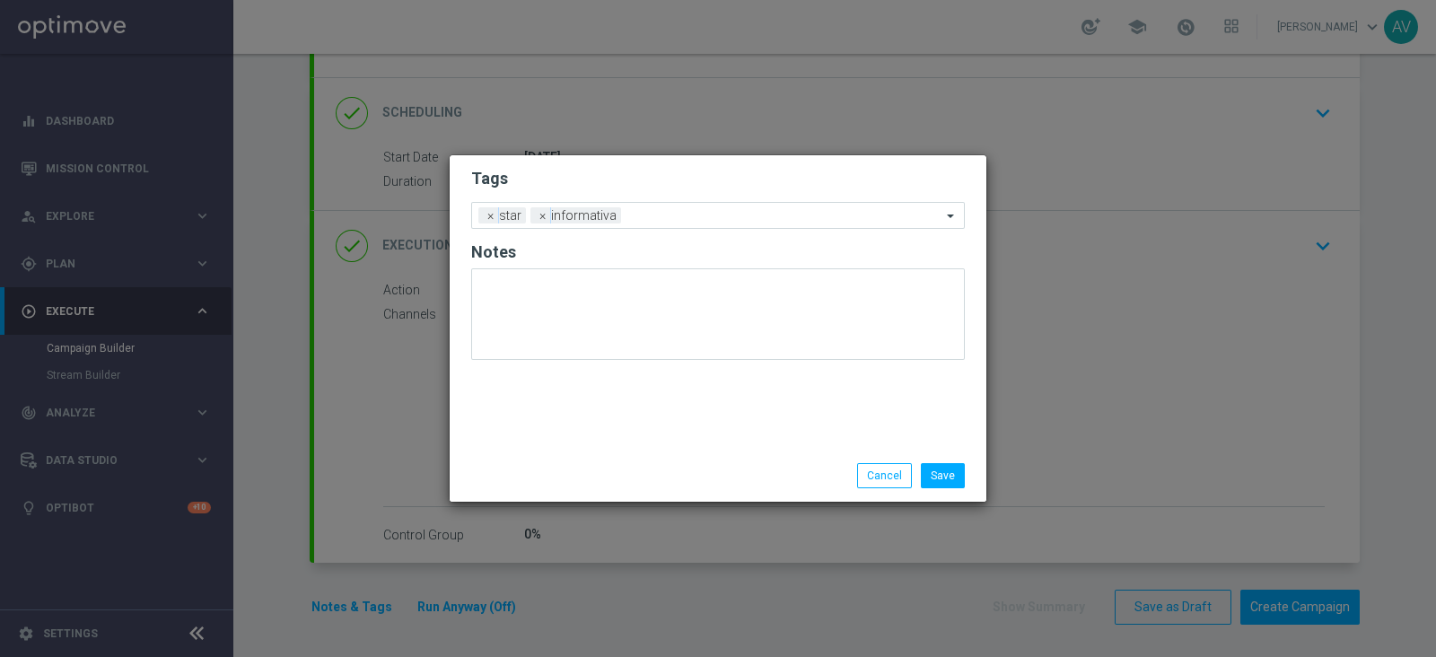
click at [633, 428] on div "Tags Add a new tag × star × informativa Notes" at bounding box center [718, 302] width 537 height 294
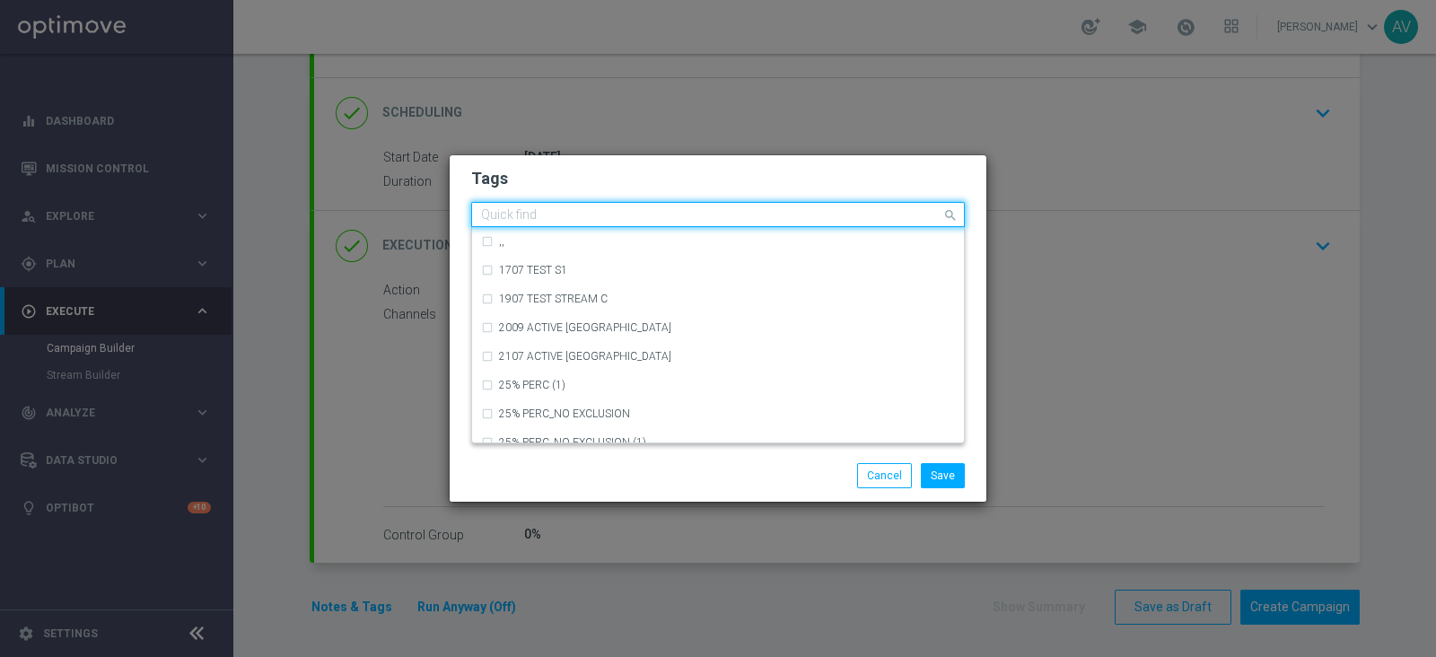
click at [679, 215] on input "text" at bounding box center [711, 215] width 460 height 15
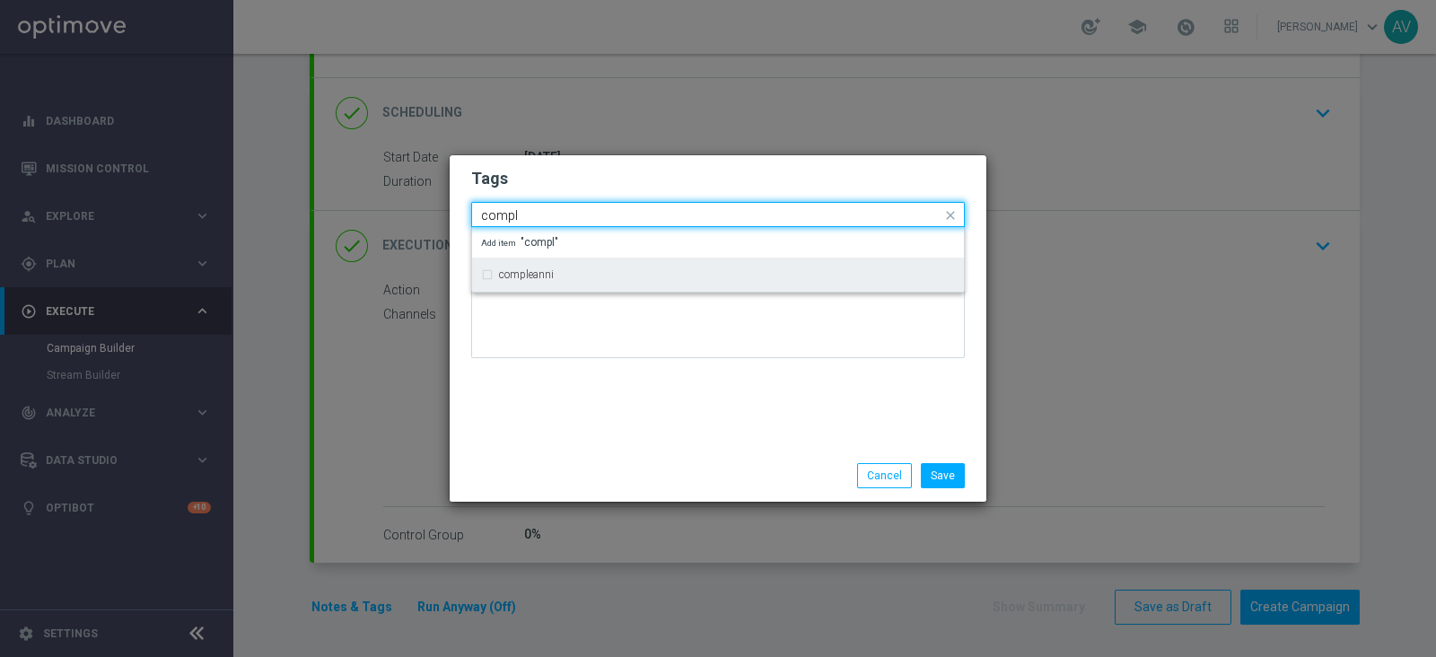
click at [581, 278] on div "compleanni" at bounding box center [727, 274] width 456 height 11
type input "compl"
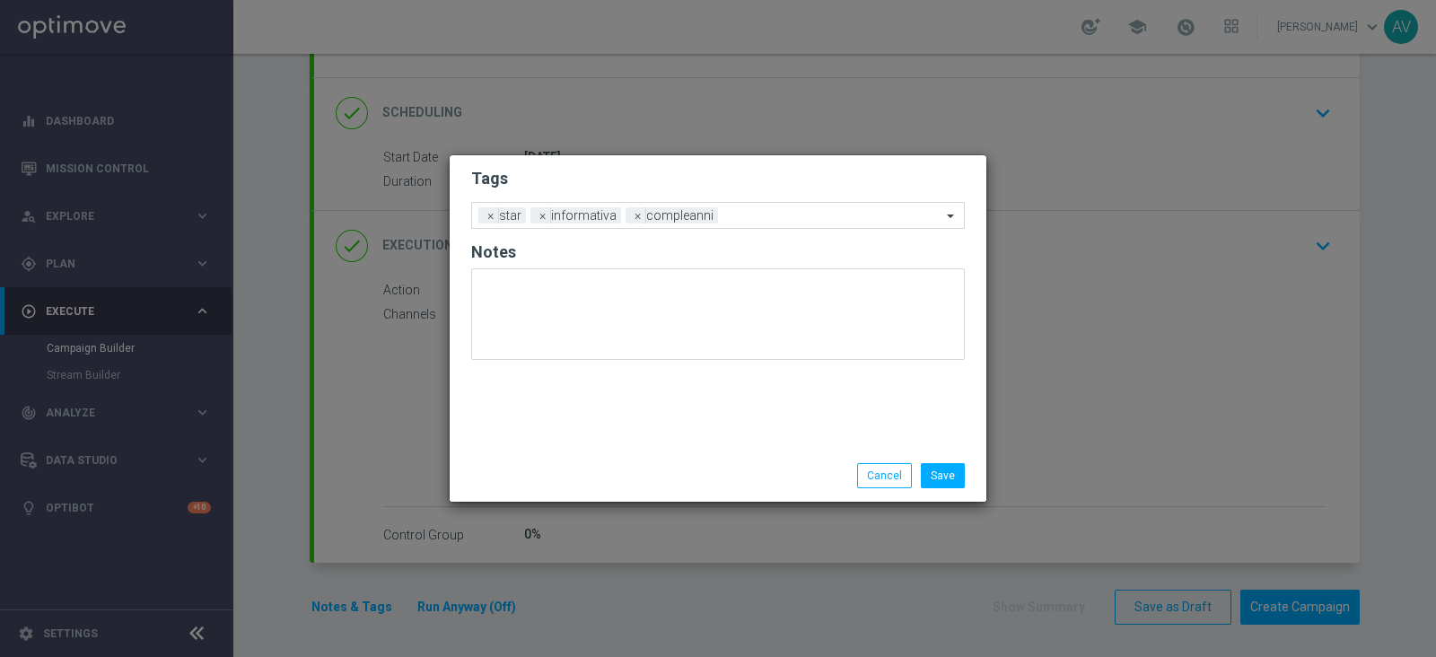
click at [661, 428] on div "Tags Add a new tag × star × informativa × compleanni Notes" at bounding box center [718, 302] width 537 height 294
click at [950, 471] on button "Save" at bounding box center [943, 475] width 44 height 25
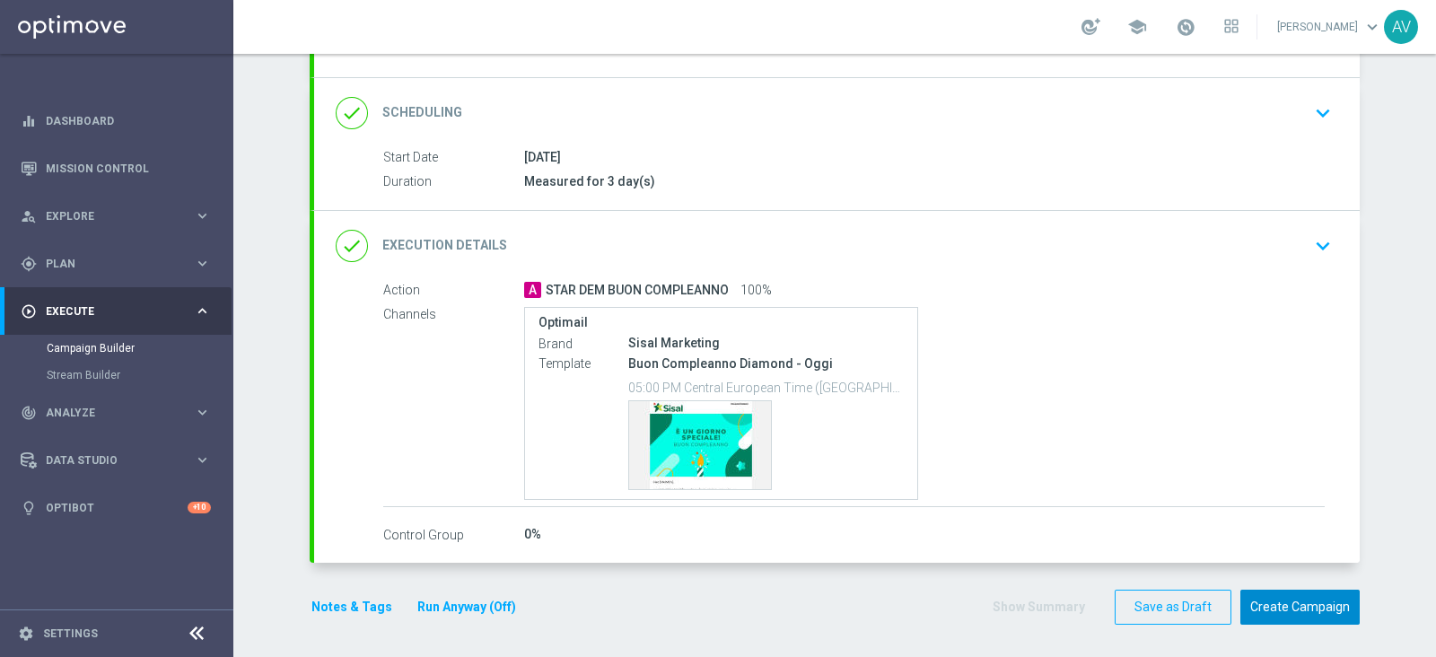
click at [1310, 594] on button "Create Campaign" at bounding box center [1299, 607] width 119 height 35
